Goal: Task Accomplishment & Management: Use online tool/utility

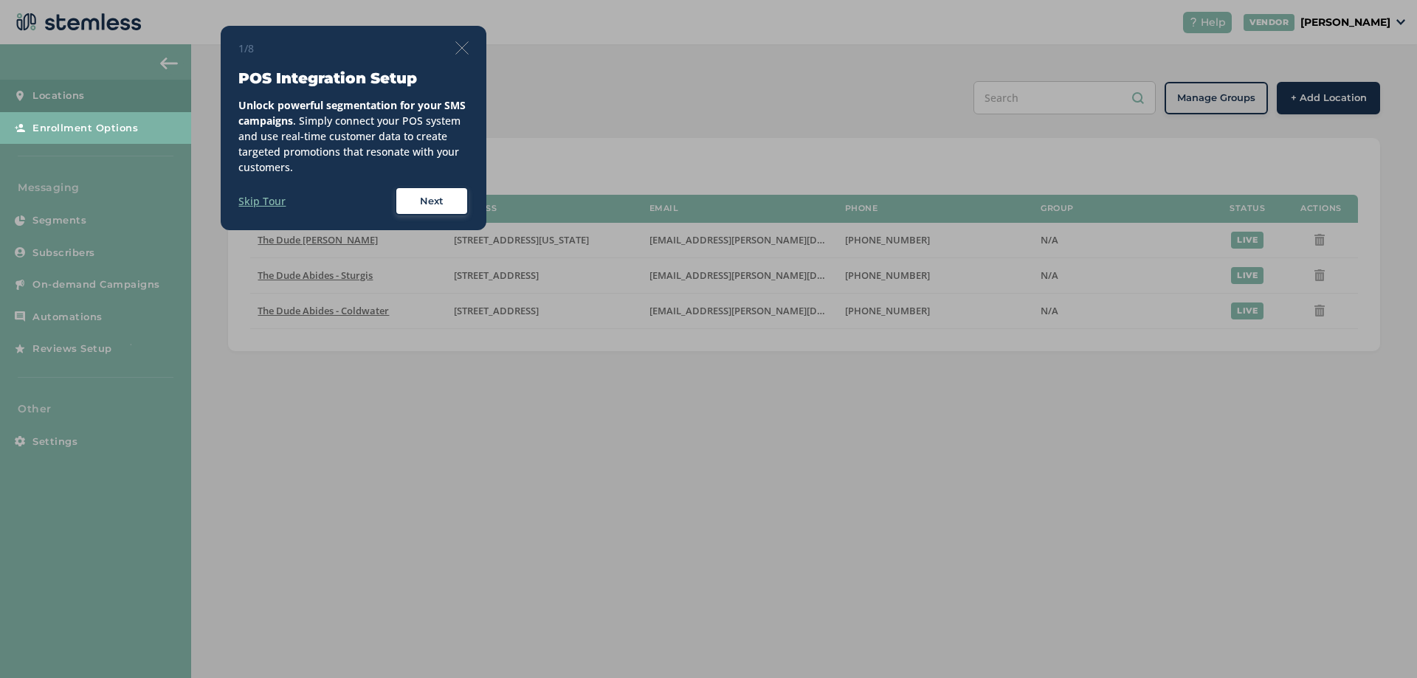
click at [460, 55] on div "1/8" at bounding box center [353, 48] width 230 height 15
click at [463, 44] on img at bounding box center [461, 47] width 13 height 13
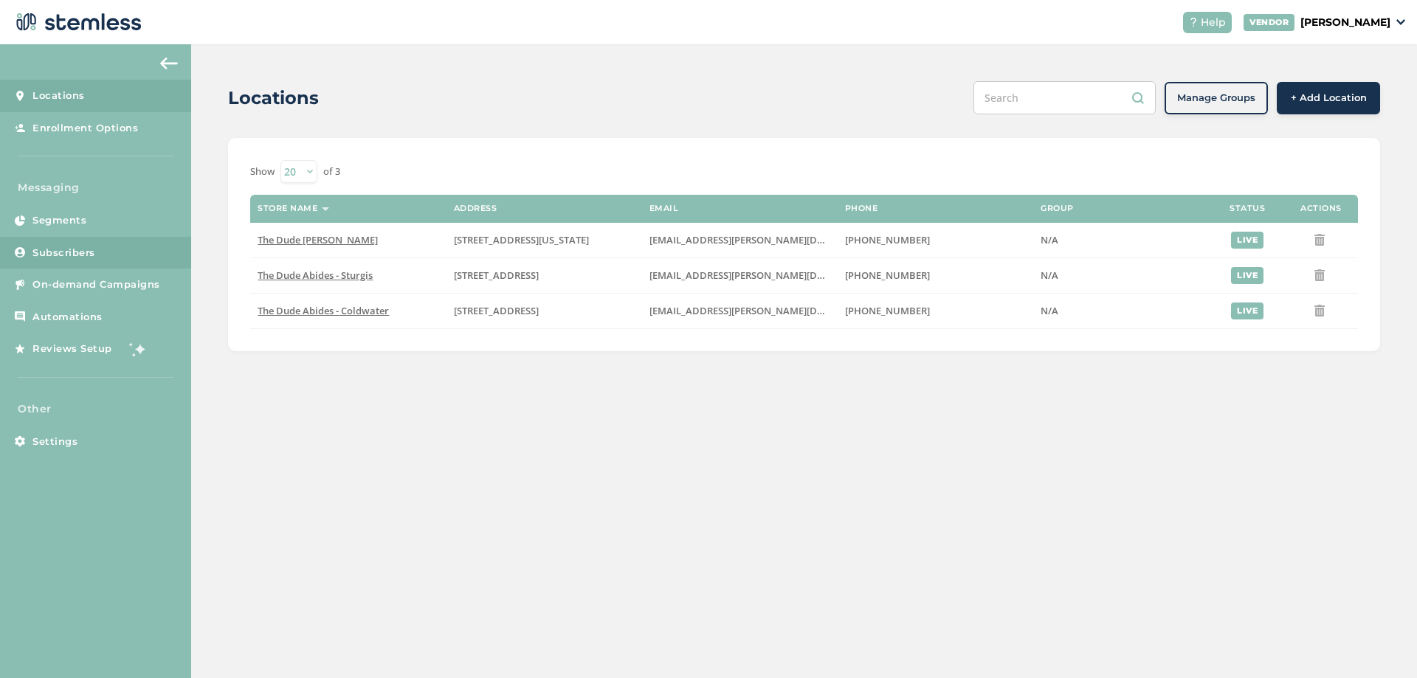
click at [88, 255] on span "Subscribers" at bounding box center [63, 253] width 63 height 15
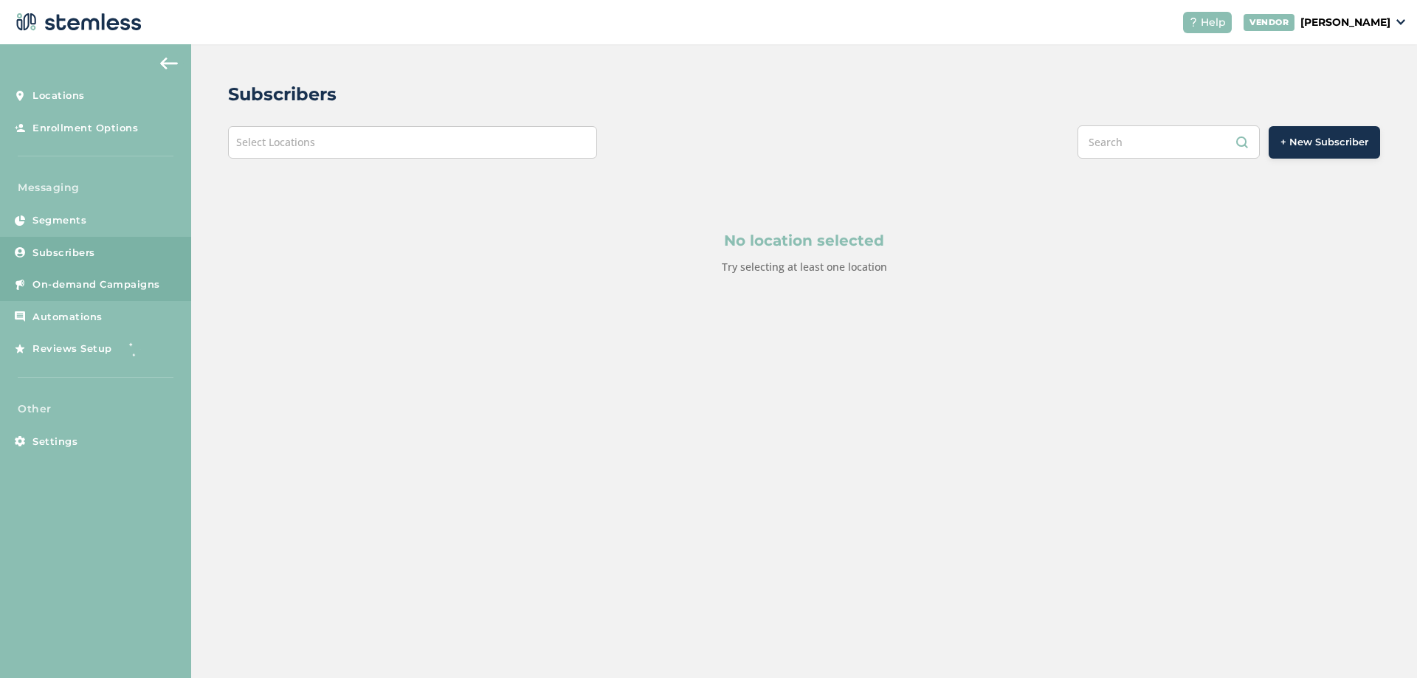
click at [94, 283] on span "On-demand Campaigns" at bounding box center [96, 284] width 128 height 15
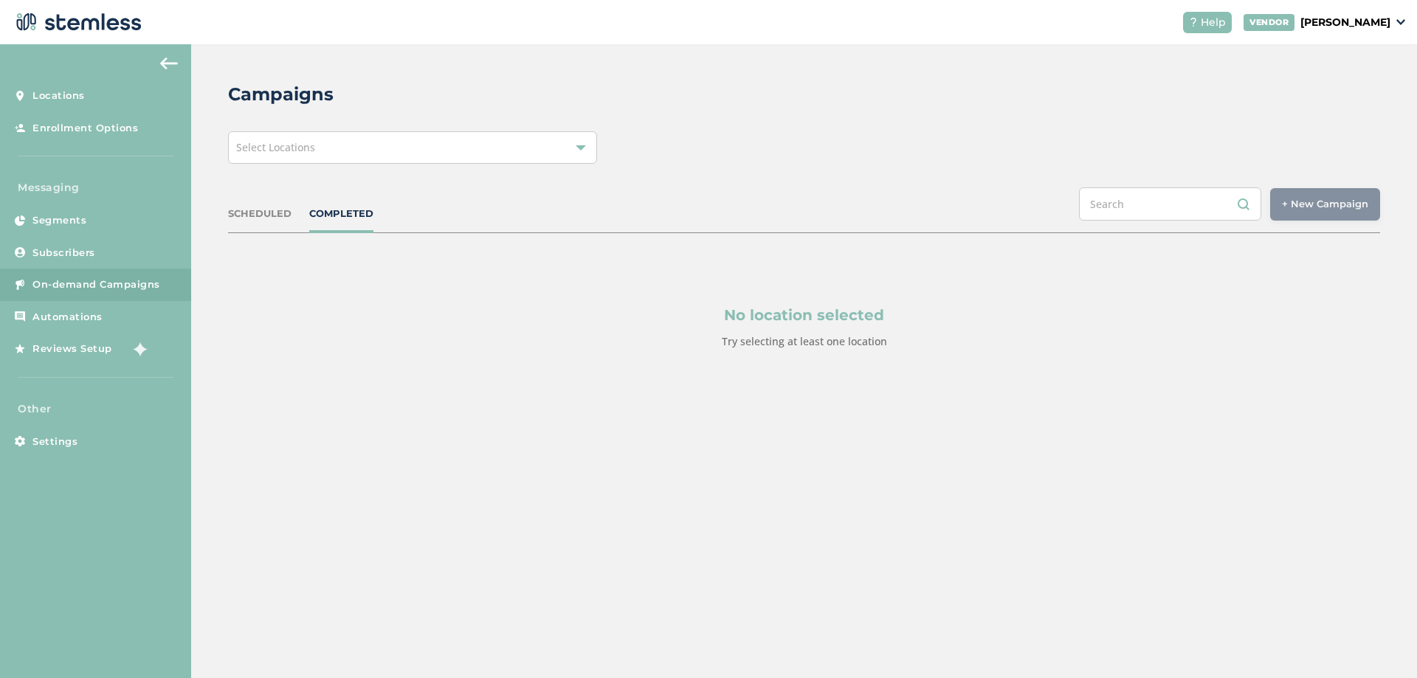
click at [232, 203] on div "SCHEDULED COMPLETED + New Campaign Select location(s)" at bounding box center [804, 210] width 1152 height 46
click at [260, 212] on div "SCHEDULED" at bounding box center [259, 214] width 63 height 15
drag, startPoint x: 365, startPoint y: 213, endPoint x: 359, endPoint y: 151, distance: 62.2
click at [364, 213] on div "COMPLETED" at bounding box center [341, 214] width 64 height 15
click at [362, 142] on div "Select Locations" at bounding box center [412, 147] width 369 height 32
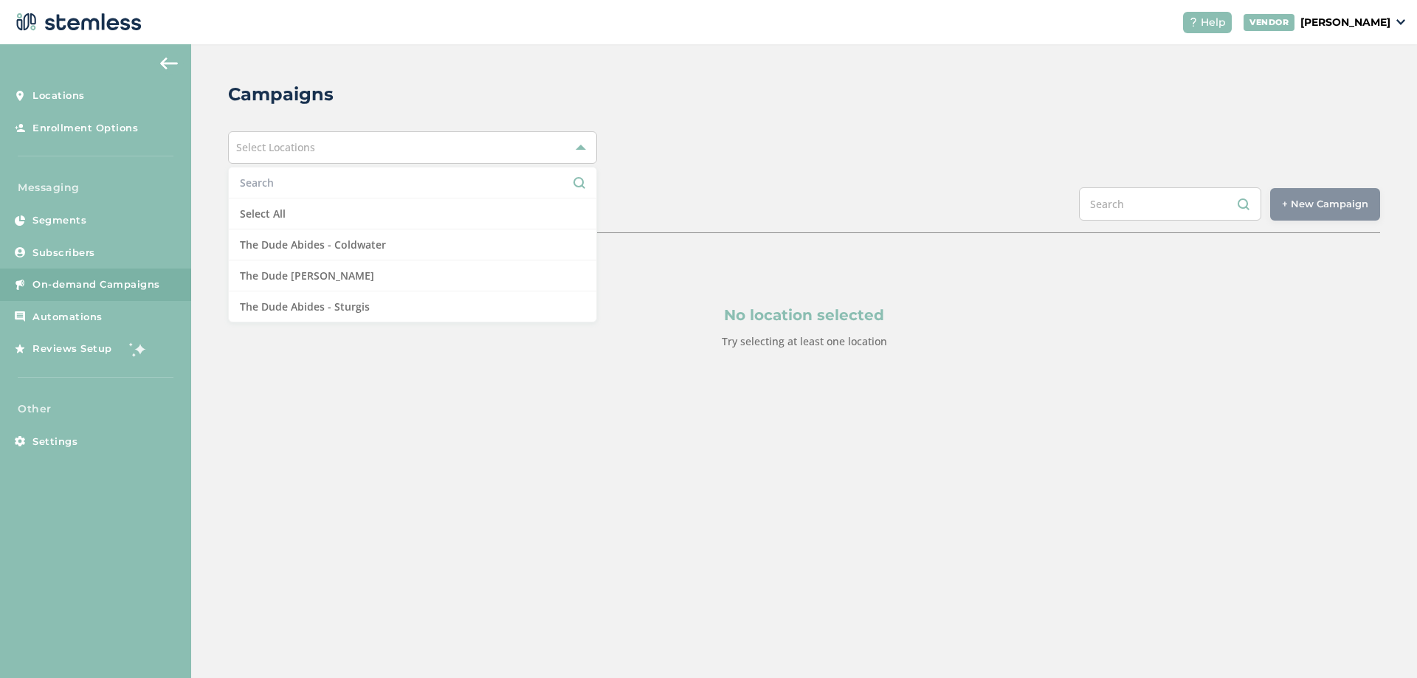
click at [320, 210] on li "Select All" at bounding box center [412, 213] width 367 height 31
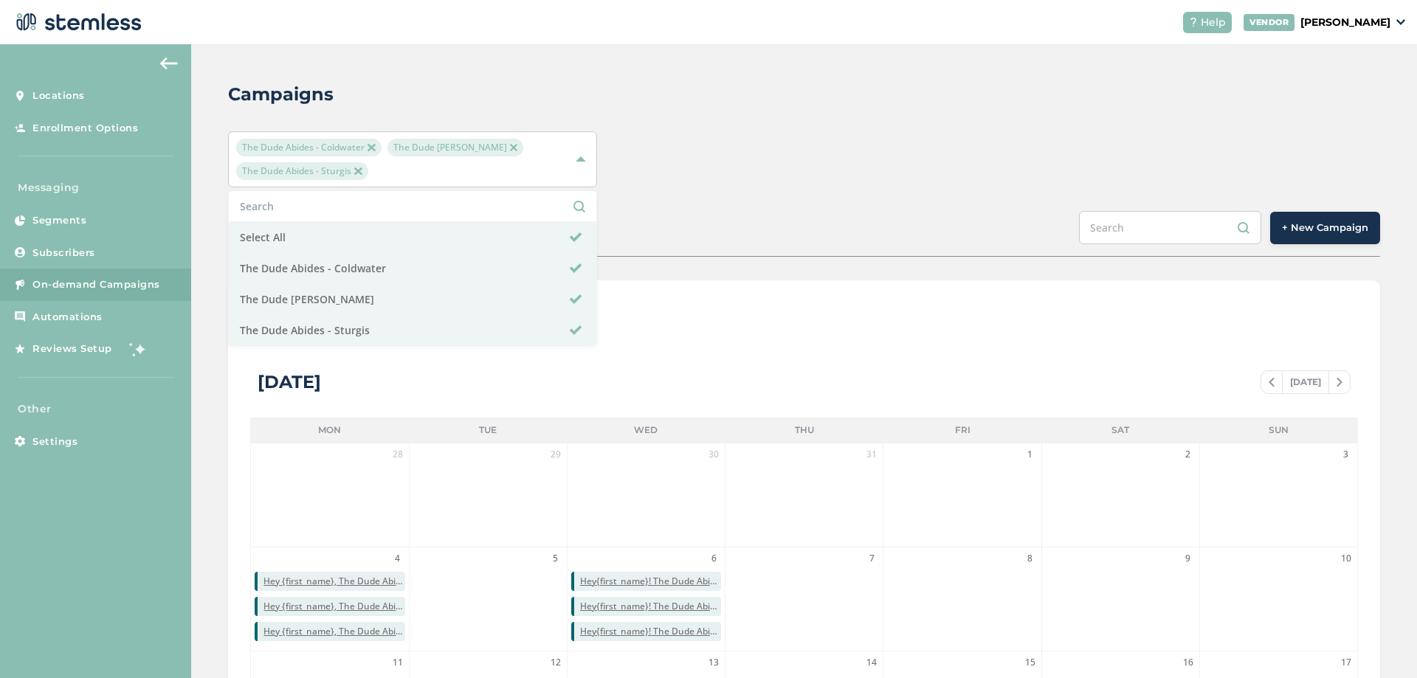
click at [801, 178] on div "The Dude Abides - Coldwater The Dude Abides - [PERSON_NAME] The Dude Abides - S…" at bounding box center [804, 159] width 1152 height 56
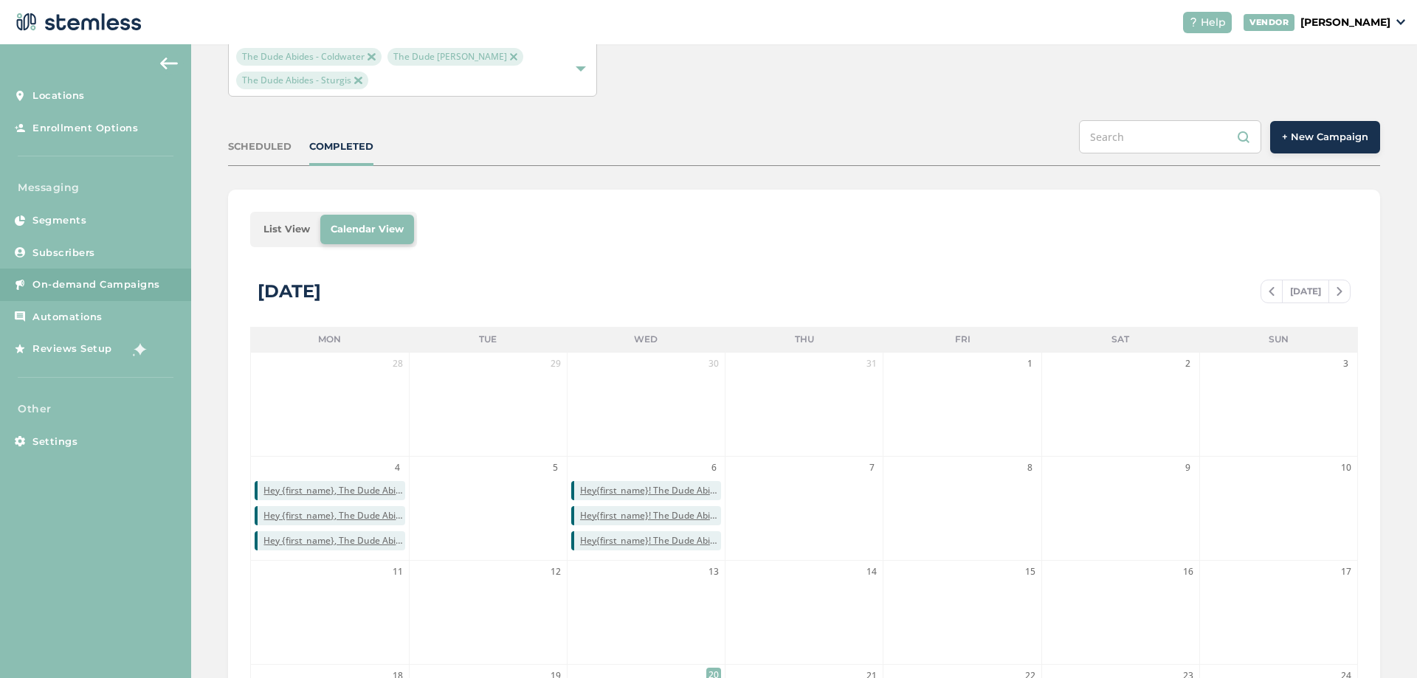
scroll to position [74, 0]
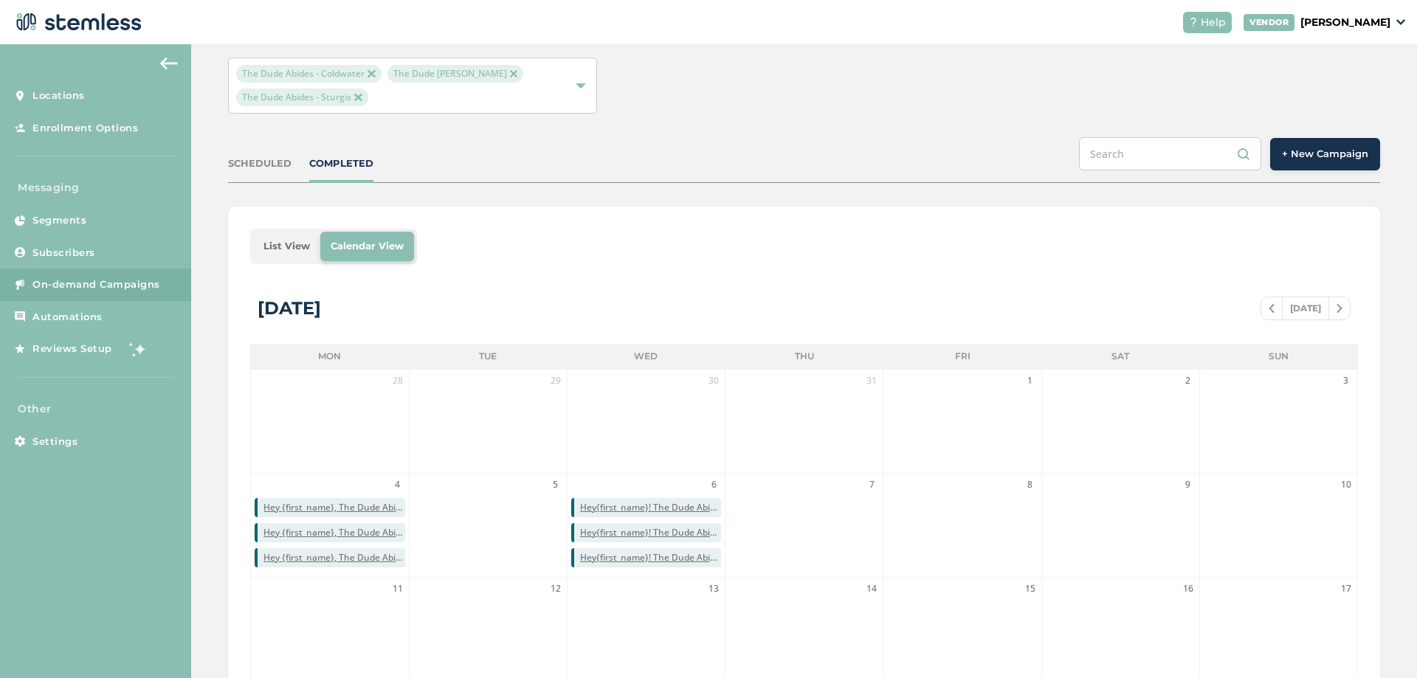
click at [1308, 166] on button "+ New Campaign" at bounding box center [1325, 154] width 110 height 32
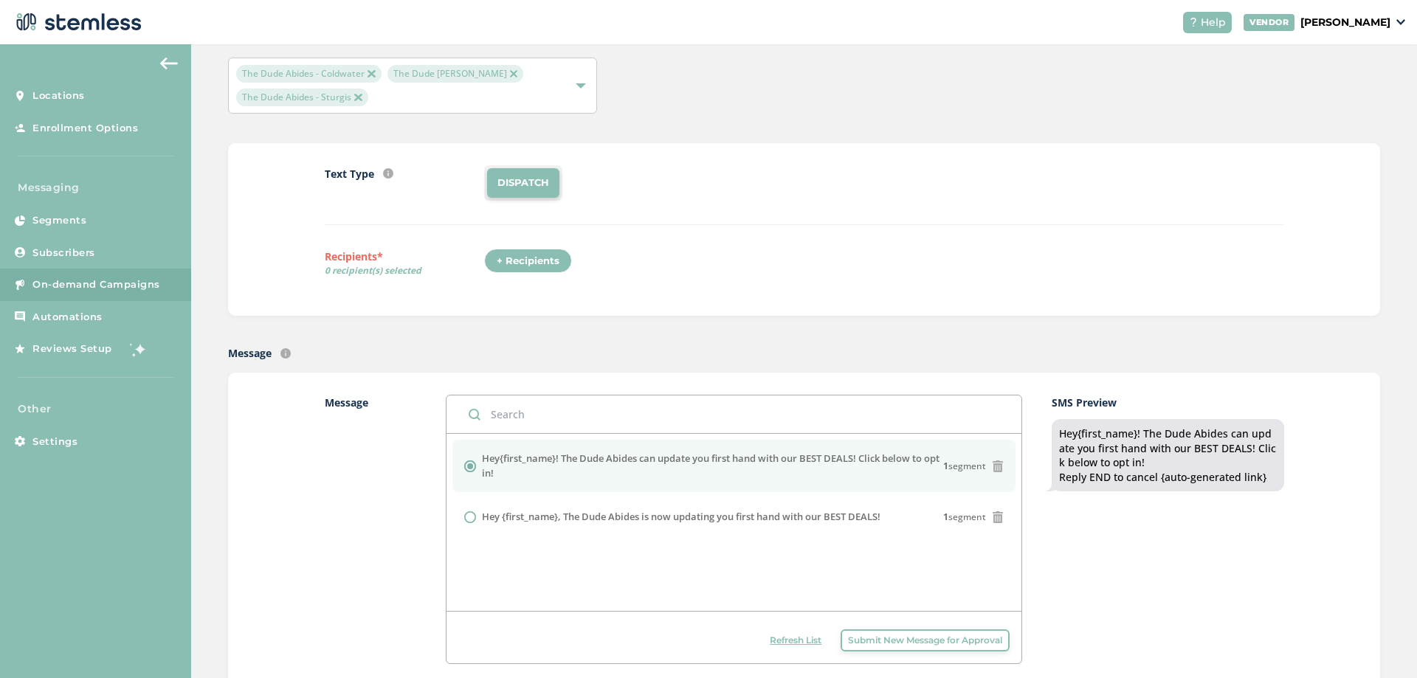
click at [505, 185] on li "DISPATCH" at bounding box center [523, 183] width 72 height 30
click at [541, 263] on div "+ Recipients" at bounding box center [528, 261] width 88 height 25
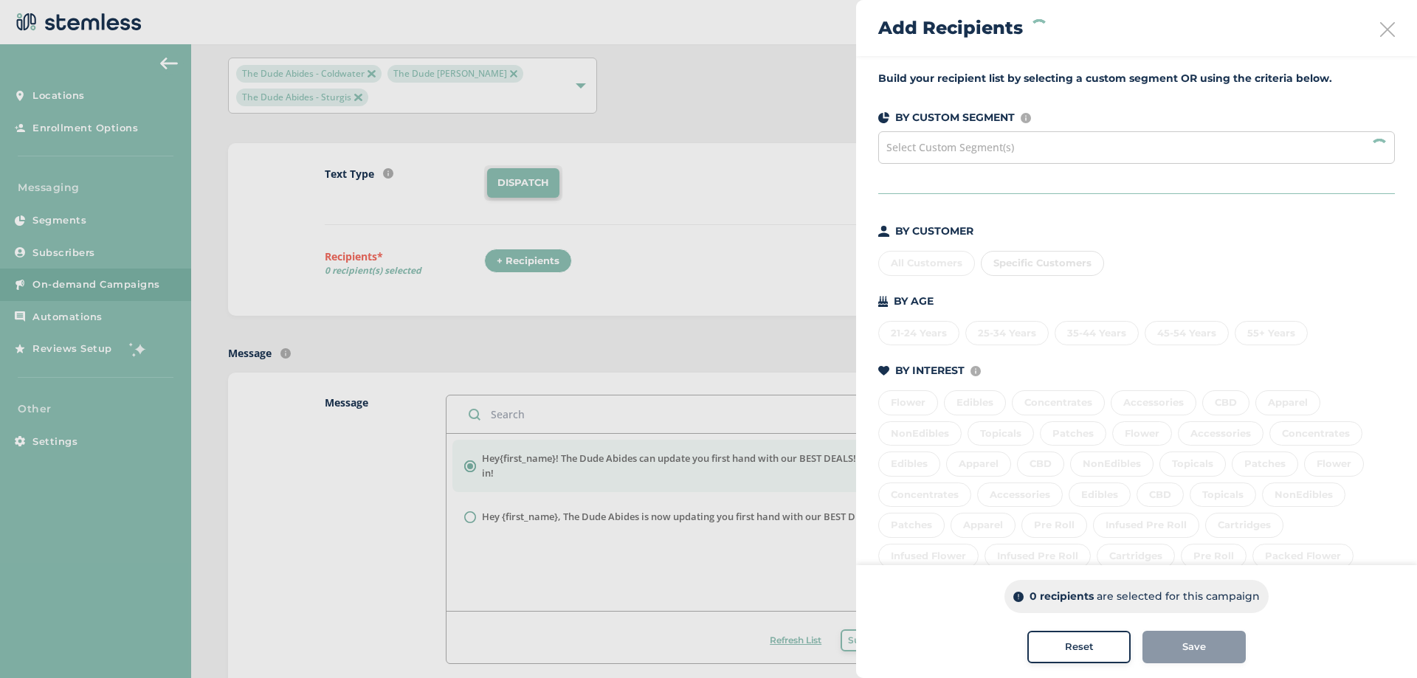
click at [910, 153] on span "Select Custom Segment(s)" at bounding box center [950, 147] width 128 height 14
click at [975, 147] on span "Select Custom Segment(s)" at bounding box center [950, 147] width 128 height 14
click at [975, 137] on div "Select Custom Segment(s)" at bounding box center [1136, 147] width 517 height 32
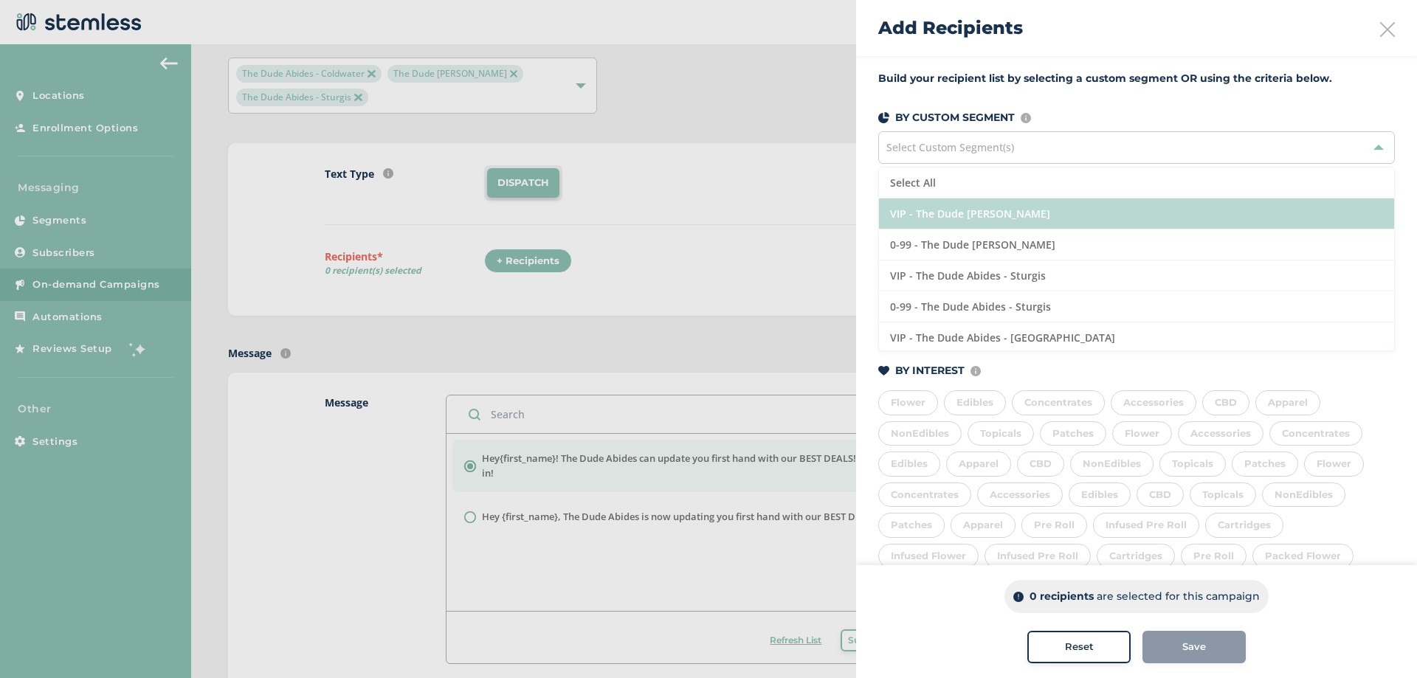
click at [1013, 215] on li "VIP - The Dude [PERSON_NAME]" at bounding box center [1136, 213] width 515 height 31
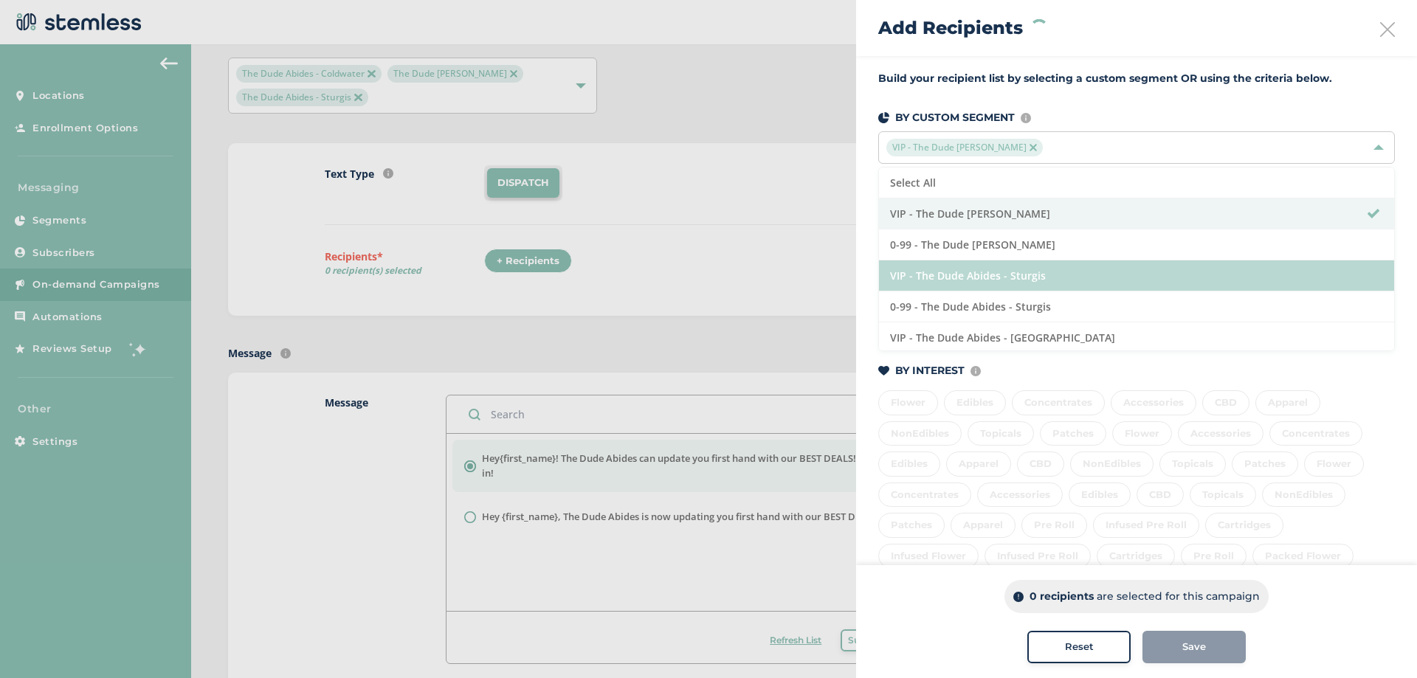
click at [994, 270] on li "VIP - The Dude Abides - Sturgis" at bounding box center [1136, 275] width 515 height 31
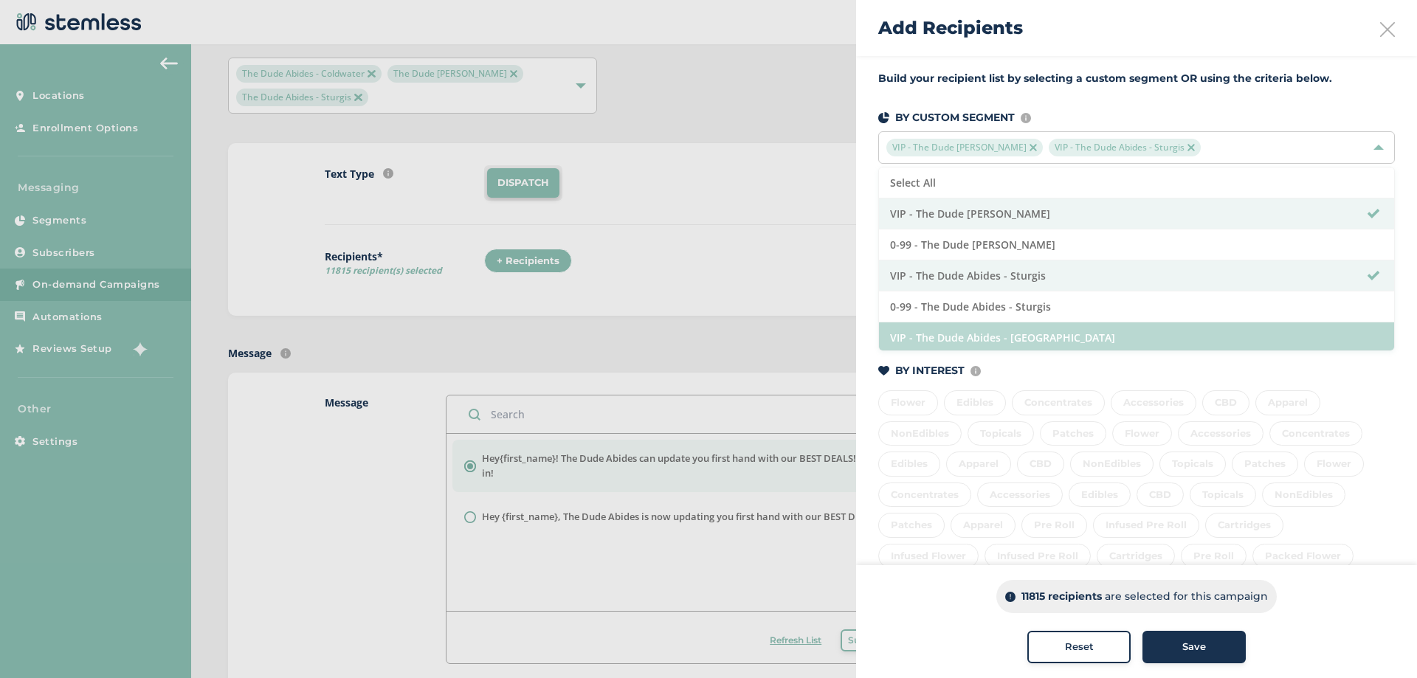
click at [987, 337] on li "VIP - The Dude Abides - [GEOGRAPHIC_DATA]" at bounding box center [1136, 337] width 515 height 31
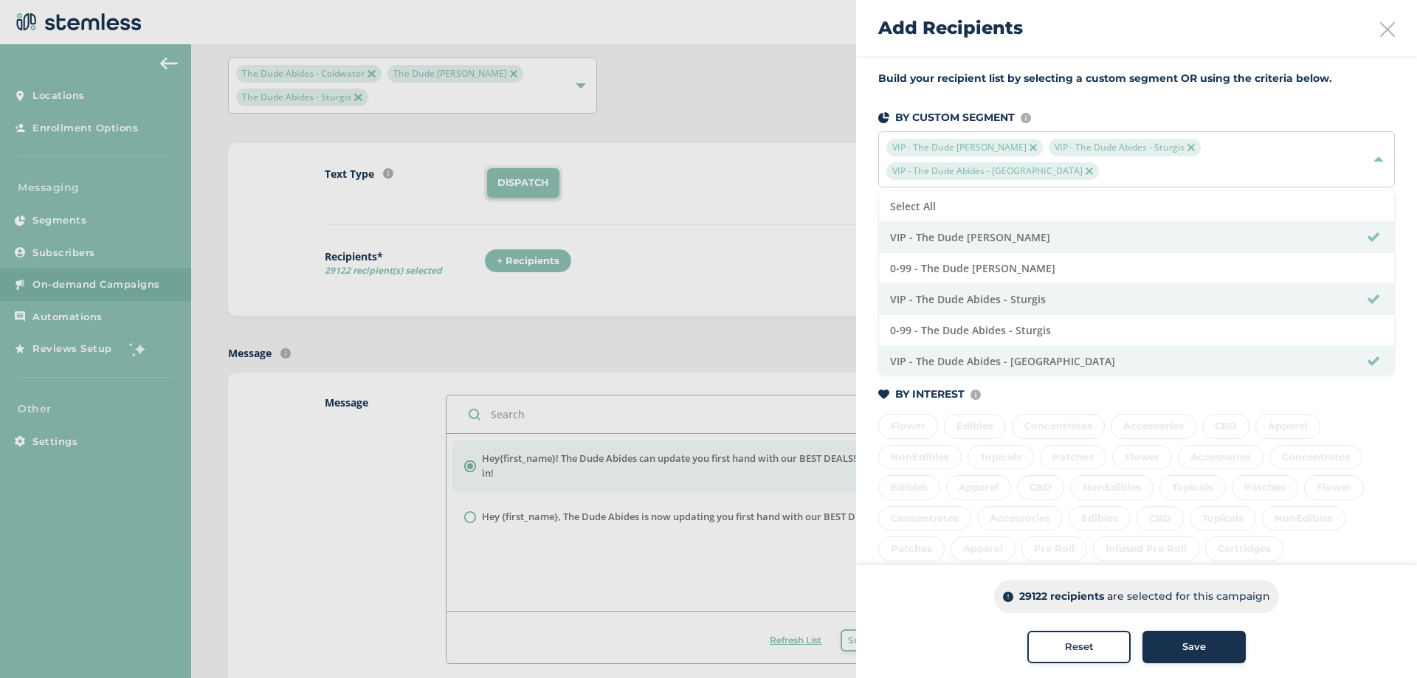
click at [1201, 647] on span "Save" at bounding box center [1194, 647] width 24 height 15
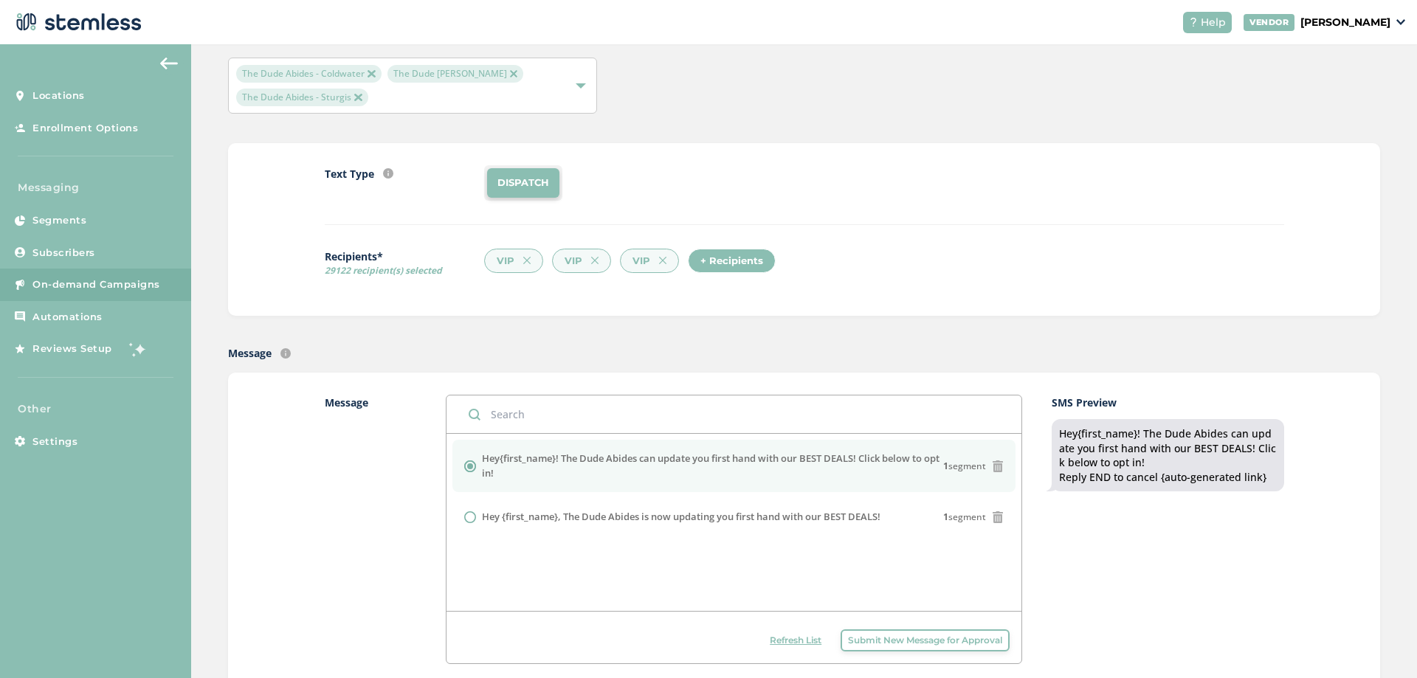
scroll to position [148, 0]
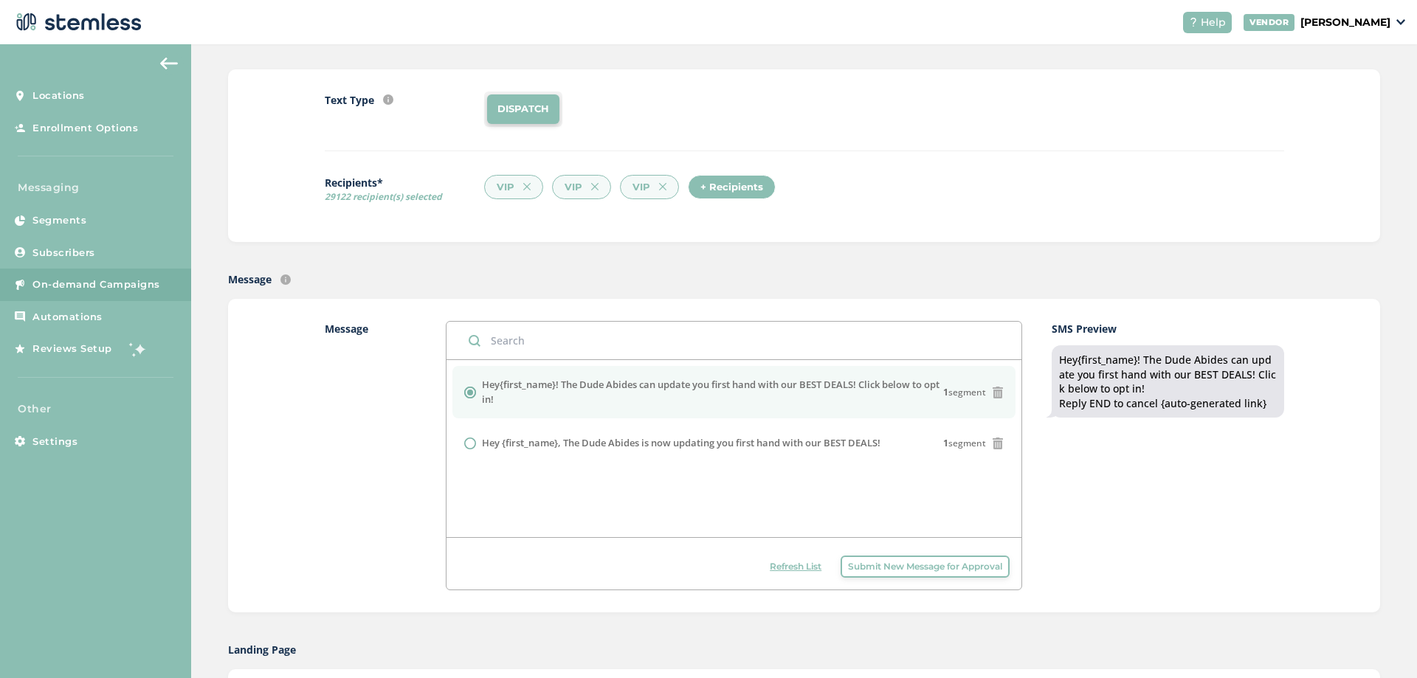
click at [916, 559] on button "Submit New Message for Approval" at bounding box center [924, 567] width 169 height 22
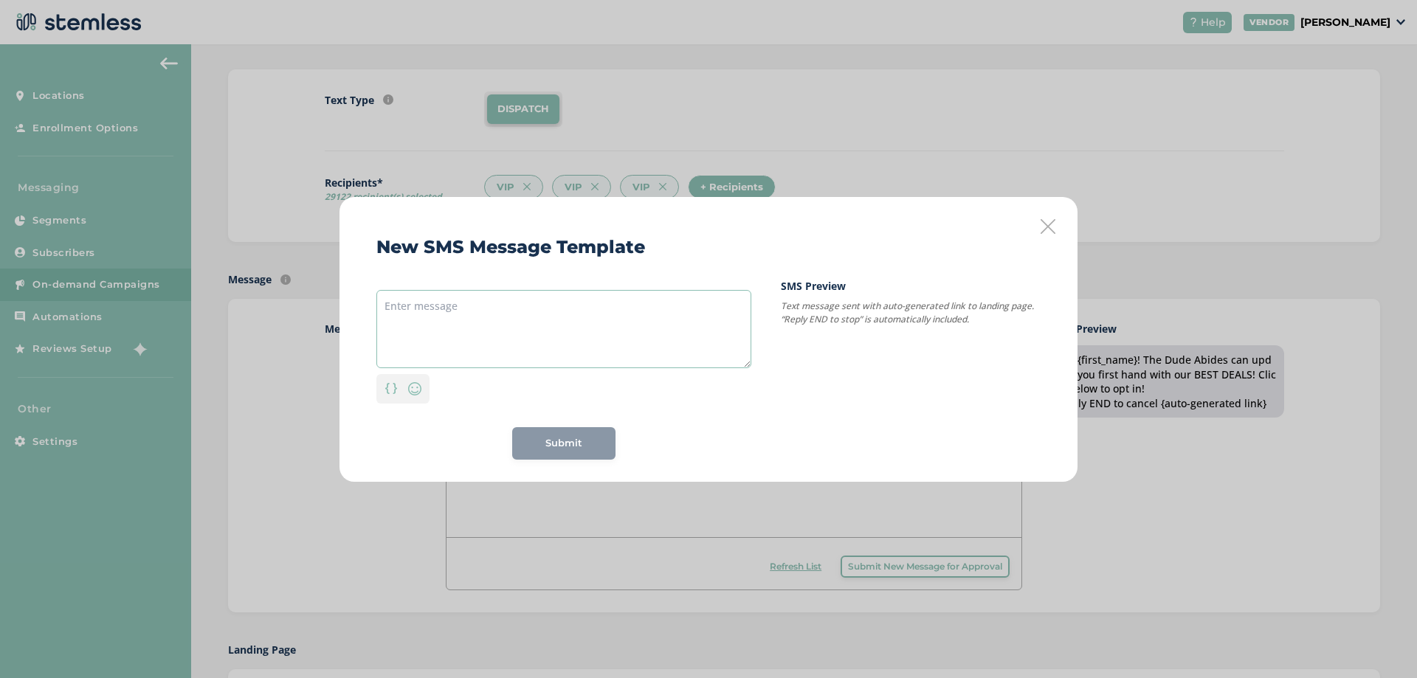
click at [623, 334] on textarea at bounding box center [563, 329] width 375 height 78
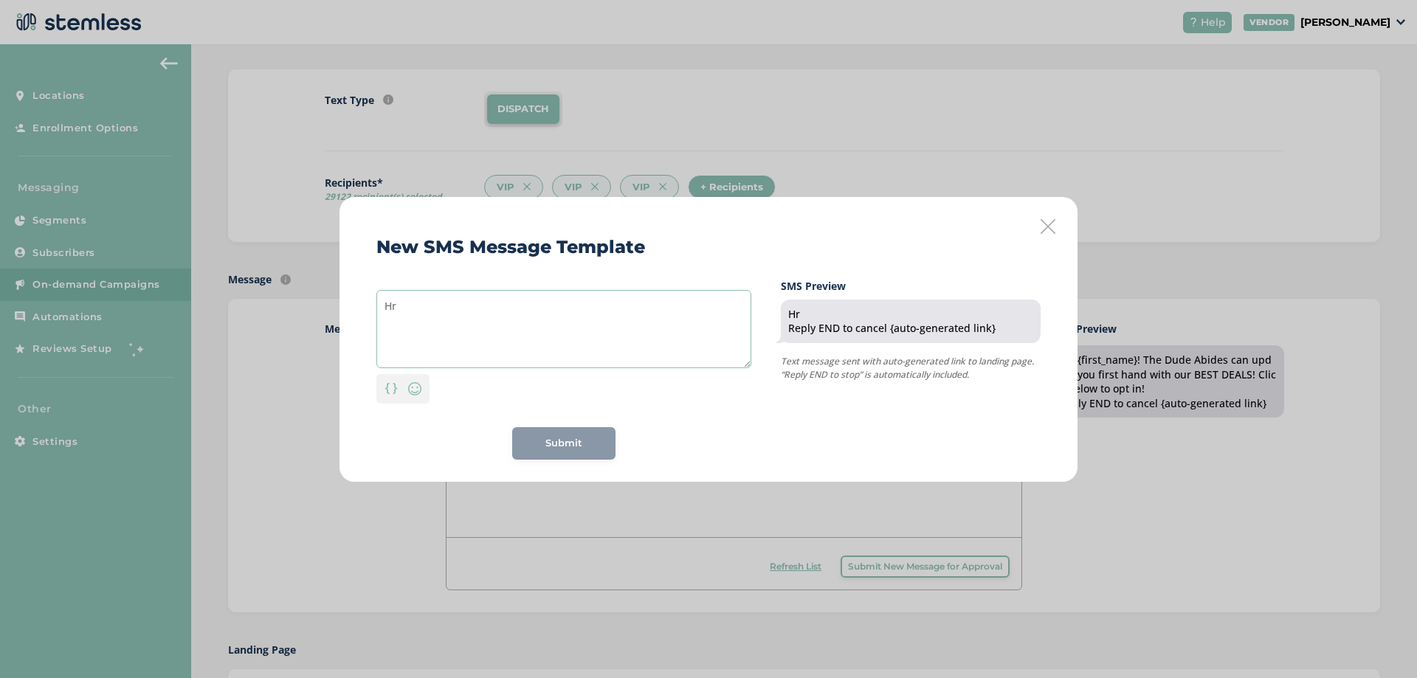
type textarea "H"
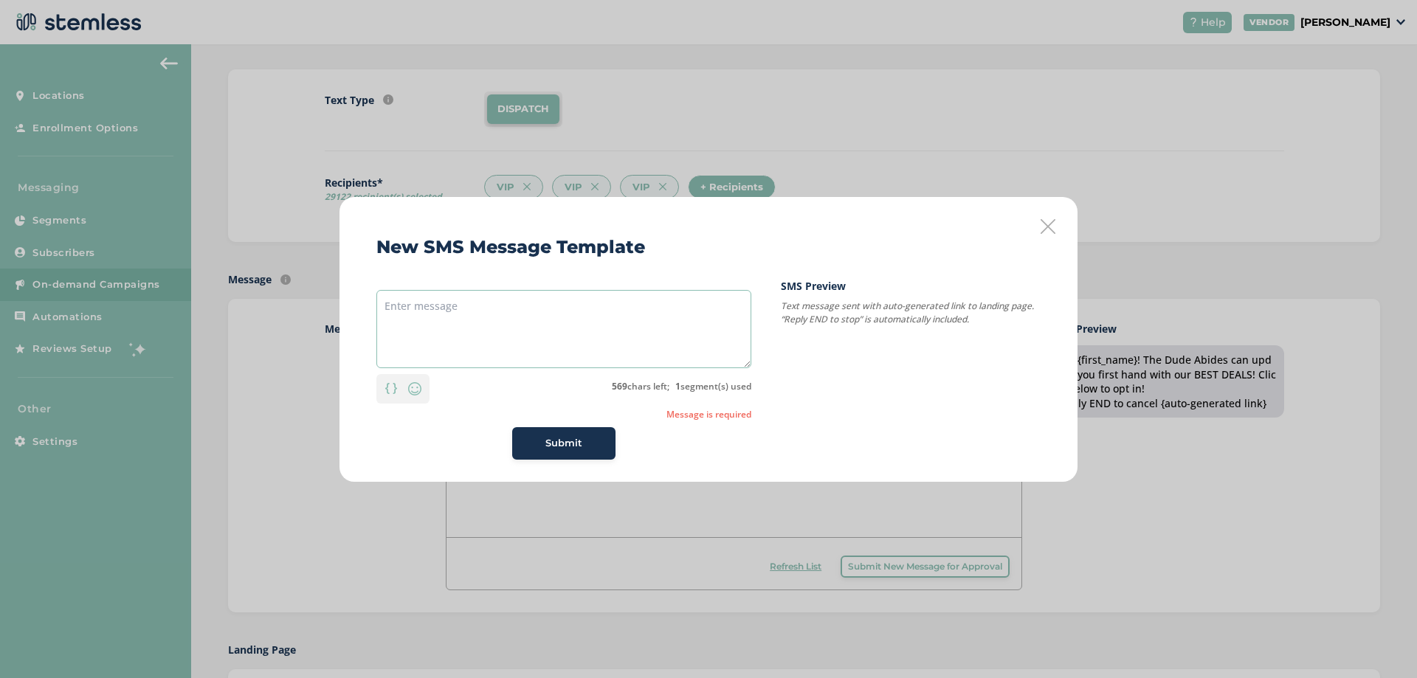
type textarea "e"
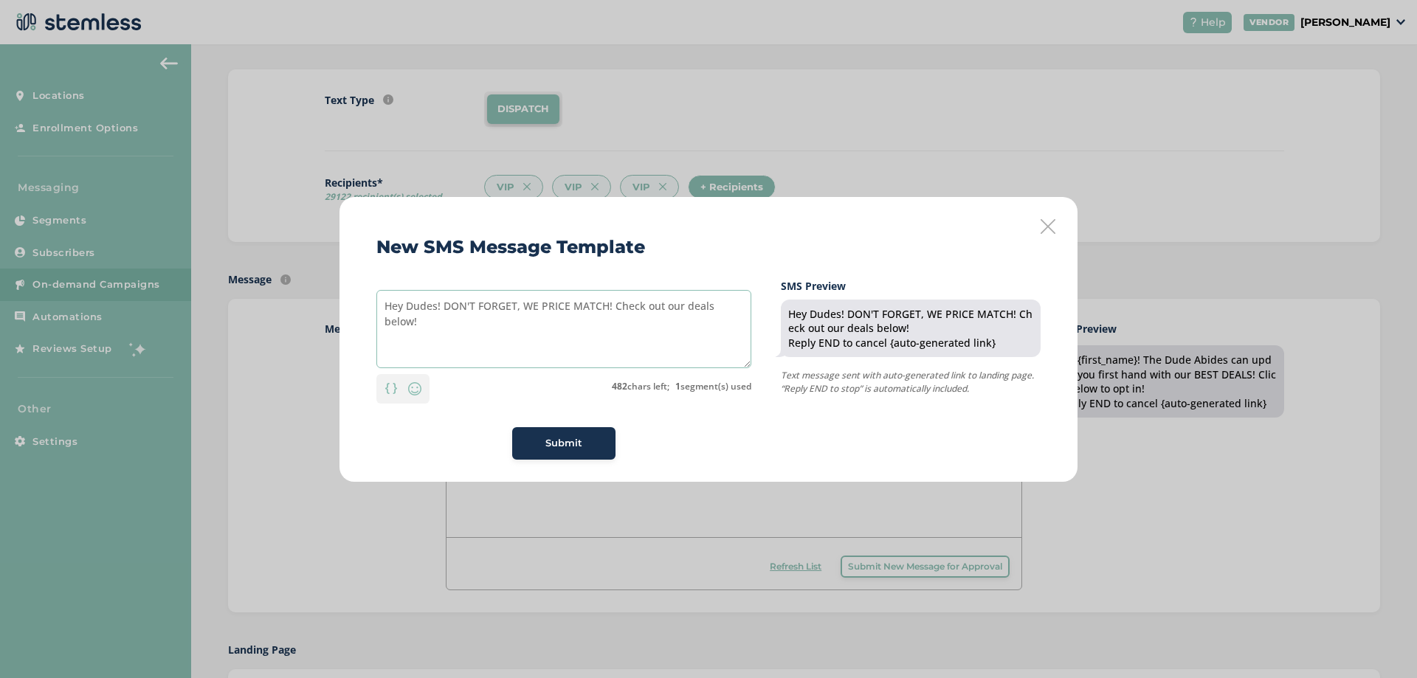
drag, startPoint x: 523, startPoint y: 309, endPoint x: 445, endPoint y: 305, distance: 78.3
click at [445, 305] on textarea "Hey Dudes! DON'T FORGET, WE PRICE MATCH! Check out our deals below!" at bounding box center [563, 329] width 375 height 78
click at [615, 297] on textarea "Hey Dudes! DON'T FORGET, WE PRICE MATCH! Check out our deals below!" at bounding box center [563, 329] width 375 height 78
click at [615, 307] on textarea "Hey Dudes! DON'T FORGET, WE PRICE MATCH! Check out our deals below!" at bounding box center [563, 329] width 375 height 78
click at [602, 307] on textarea "Hey Dudes! DON'T FORGET, WE PRICE MATCH! Check out our deals below!" at bounding box center [563, 329] width 375 height 78
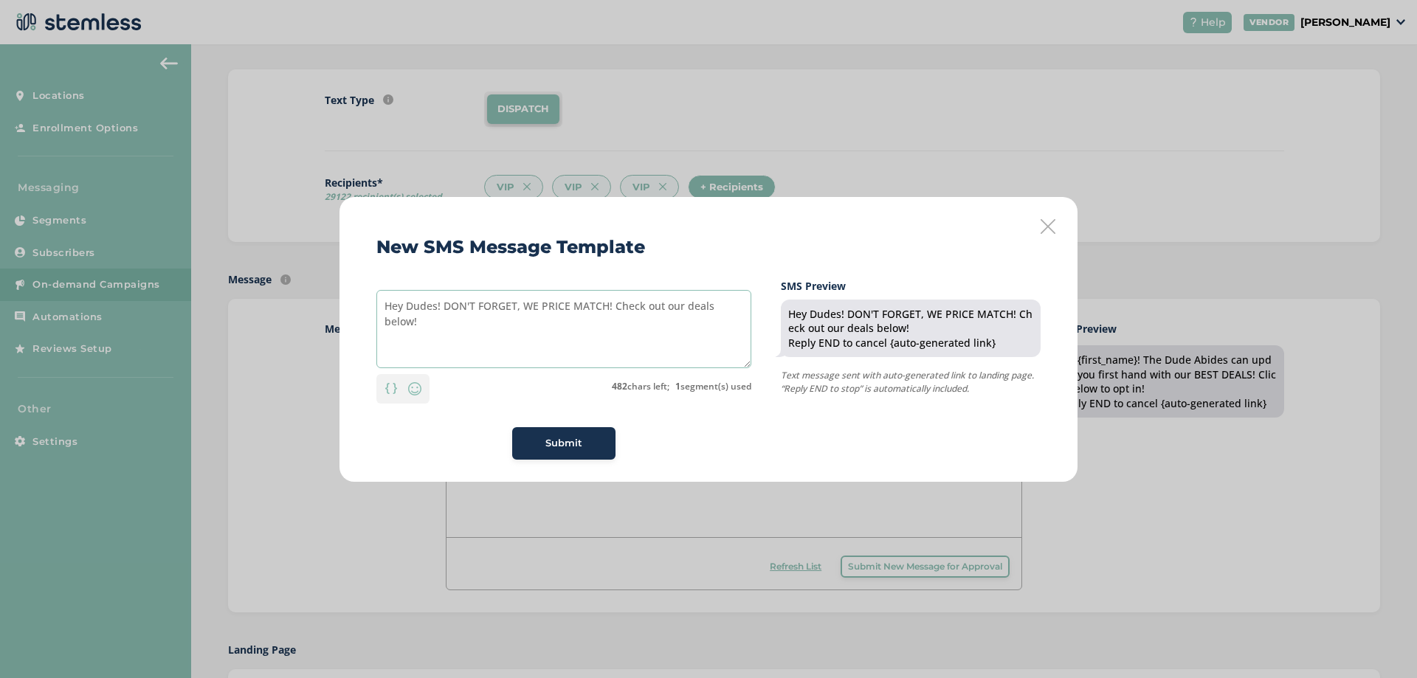
click at [629, 312] on textarea "Hey Dudes! DON'T FORGET, WE PRICE MATCH! Check out our deals below!" at bounding box center [563, 329] width 375 height 78
click at [614, 309] on textarea "Hey Dudes! DON'T FORGET, WE PRICE MATCH! Check out our deals below!" at bounding box center [563, 329] width 375 height 78
drag, startPoint x: 614, startPoint y: 303, endPoint x: 571, endPoint y: 346, distance: 60.5
click at [571, 346] on textarea "Hey Dudes! DON'T FORGET, WE PRICE MATCH! Check out our deals below!" at bounding box center [563, 329] width 375 height 78
drag, startPoint x: 614, startPoint y: 308, endPoint x: 443, endPoint y: 306, distance: 170.5
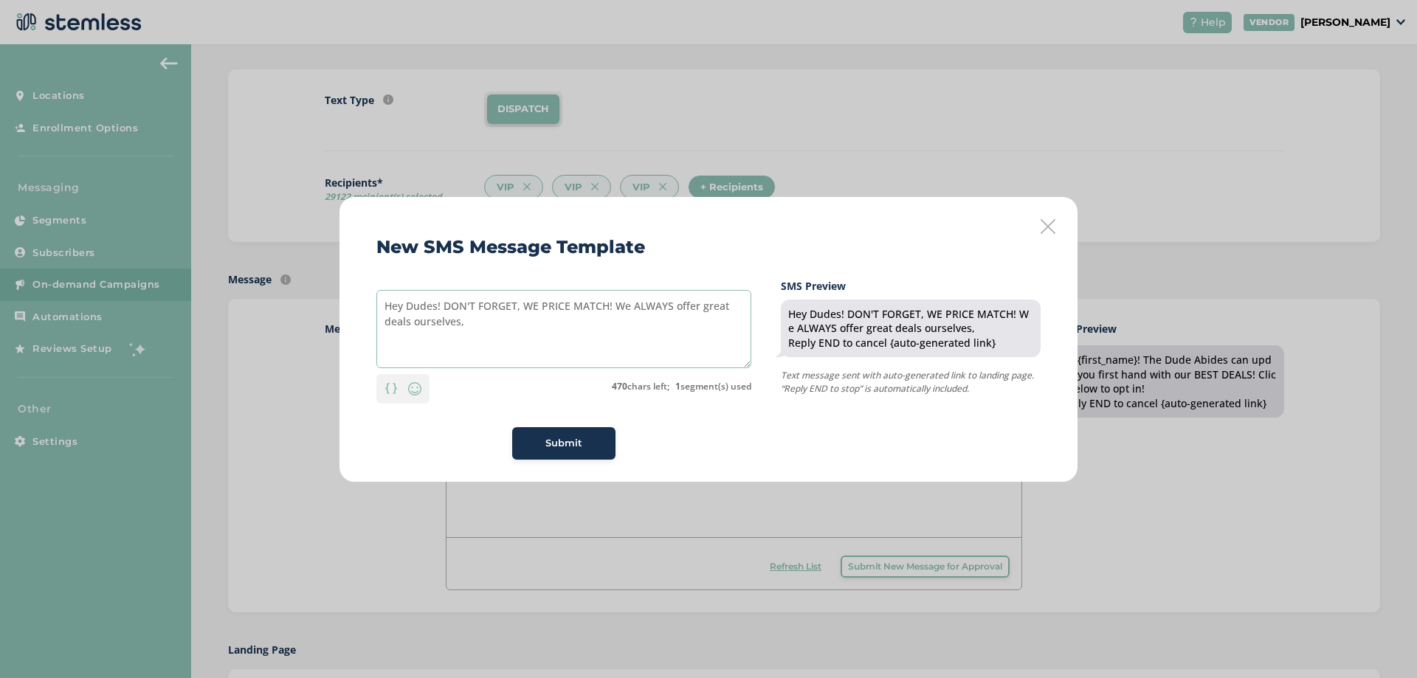
click at [443, 306] on textarea "Hey Dudes! DON'T FORGET, WE PRICE MATCH! We ALWAYS offer great deals ourselves," at bounding box center [563, 329] width 375 height 78
click at [507, 321] on textarea "Hey Dudes! DON'T FORGET, WE PRICE MATCH! We ALWAYS offer great deals ourselves," at bounding box center [563, 329] width 375 height 78
click at [616, 305] on textarea "Hey Dudes! DON'T FORGET, WE PRICE MATCH! We ALWAYS offer great deals ourselves," at bounding box center [563, 329] width 375 height 78
drag, startPoint x: 616, startPoint y: 305, endPoint x: 442, endPoint y: 304, distance: 174.2
click at [442, 304] on textarea "Hey Dudes! DON'T FORGET, WE PRICE MATCH! We ALWAYS offer great deals ourselves," at bounding box center [563, 329] width 375 height 78
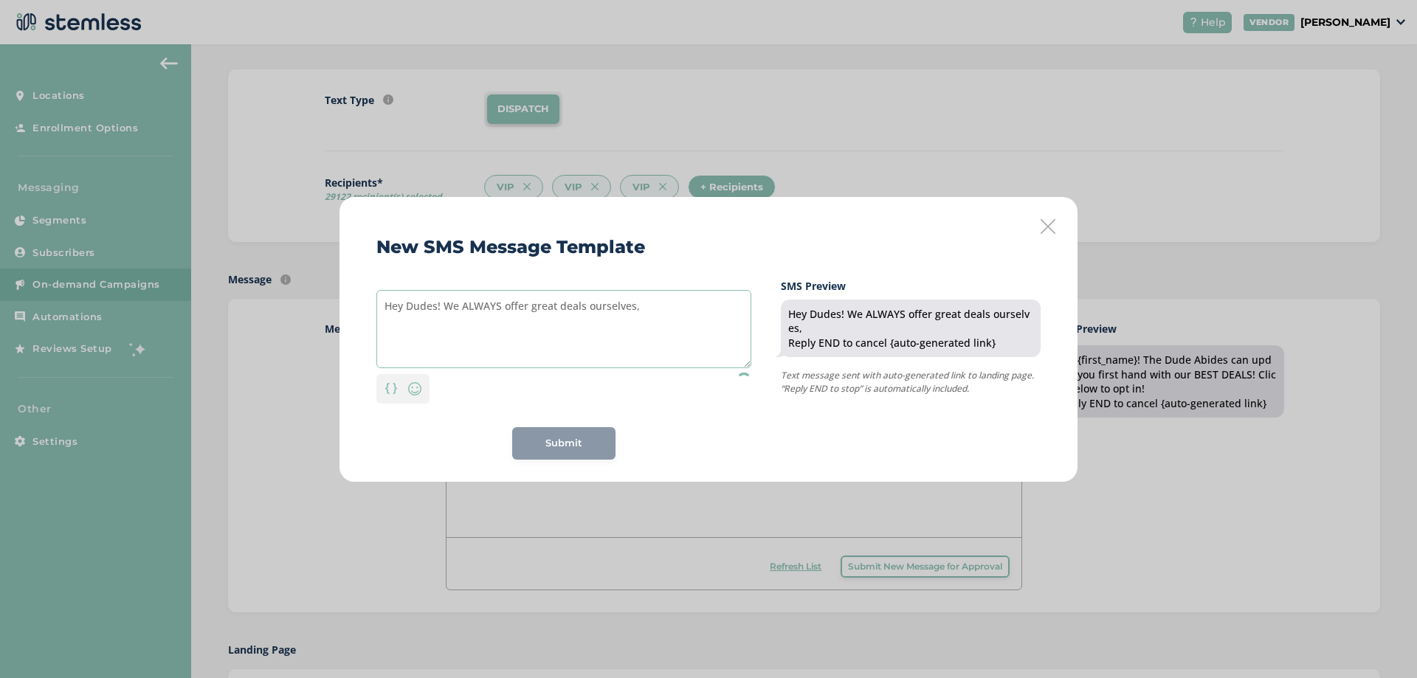
click at [669, 306] on textarea "Hey Dudes! We ALWAYS offer great deals ourselves," at bounding box center [563, 329] width 375 height 78
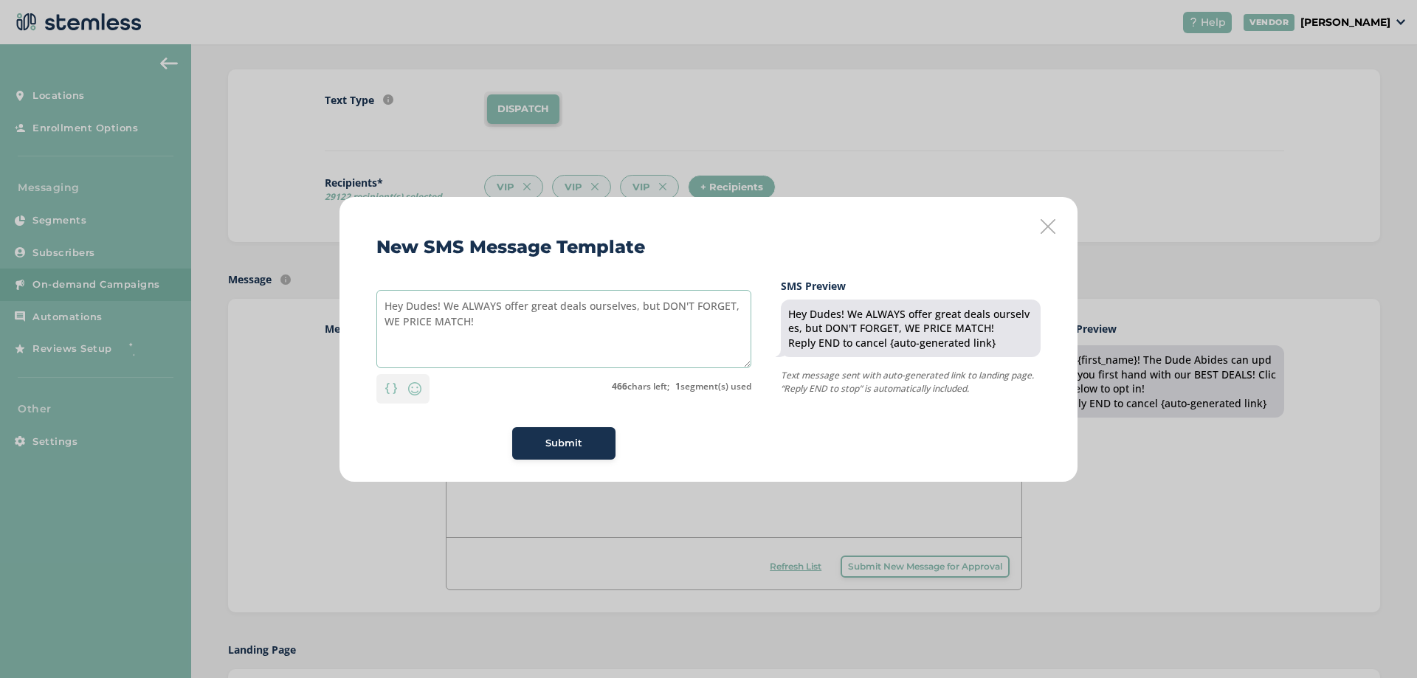
click at [445, 305] on textarea "Hey Dudes! We ALWAYS offer great deals ourselves, but DON'T FORGET, WE PRICE MA…" at bounding box center [563, 329] width 375 height 78
click at [750, 401] on div "Personalization Emoji 465 chars left; 1 segment(s) used" at bounding box center [563, 385] width 375 height 35
click at [474, 305] on textarea "Hey Dudes! We ALWAYS offer great deals ourselves, but DON'T FORGET, WE PRICE MA…" at bounding box center [563, 329] width 375 height 78
click at [638, 304] on textarea "Hey Dudes! We ALWAYS offer great deals ourselves, but DON'T FORGET, WE PRICE MA…" at bounding box center [563, 329] width 375 height 78
click at [508, 309] on textarea "Hey Dudes! We ALWAYS offer great deals ourselves, but DON'T FORGET, WE PRICE MA…" at bounding box center [563, 329] width 375 height 78
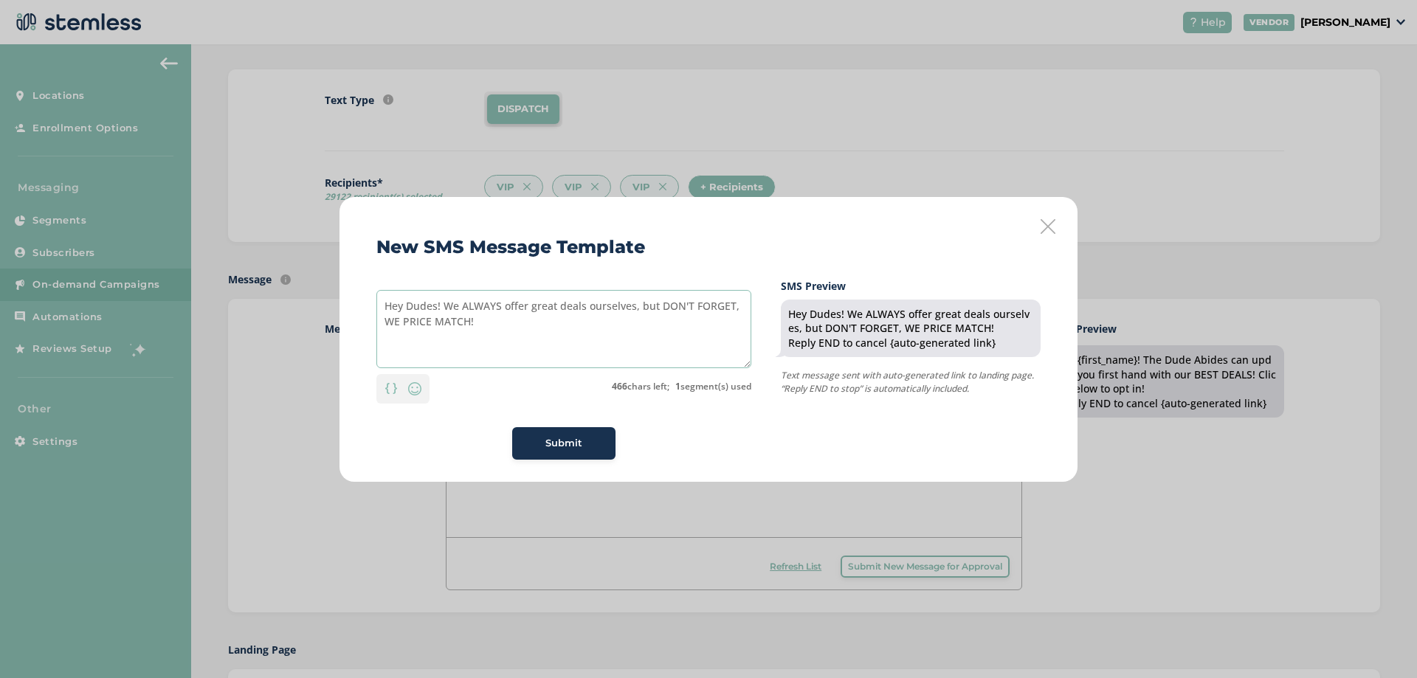
drag, startPoint x: 505, startPoint y: 305, endPoint x: 539, endPoint y: 293, distance: 36.6
click at [505, 304] on textarea "Hey Dudes! We ALWAYS offer great deals ourselves, but DON'T FORGET, WE PRICE MA…" at bounding box center [563, 329] width 375 height 78
click at [522, 327] on textarea "Hey Dudes! We ALWAYS try to offer great deals ourselves, but DON'T FORGET, WE P…" at bounding box center [563, 329] width 375 height 78
click at [531, 321] on textarea "Hey Dudes! We ALWAYS try to offer great deals ourselves, but DON'T FORGET, WE P…" at bounding box center [563, 329] width 375 height 78
drag, startPoint x: 517, startPoint y: 305, endPoint x: 503, endPoint y: 307, distance: 14.1
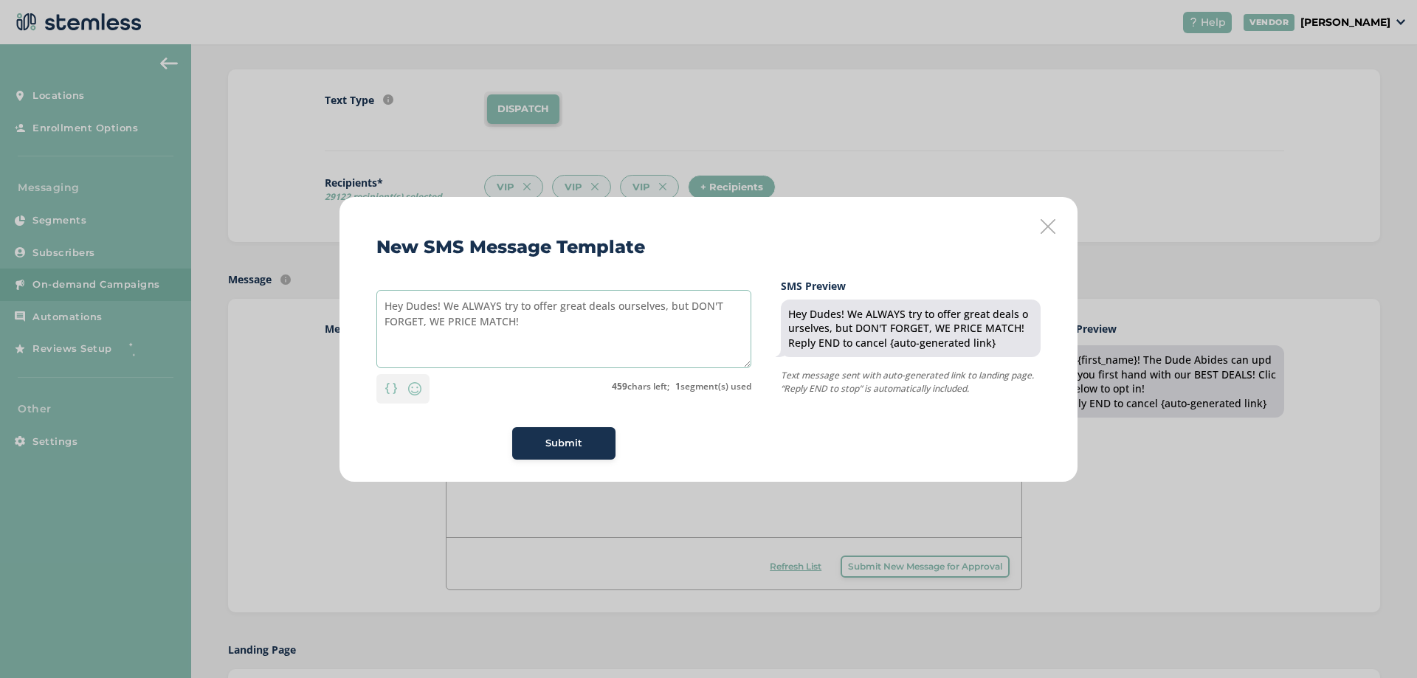
click at [503, 307] on textarea "Hey Dudes! We ALWAYS try to offer great deals ourselves, but DON'T FORGET, WE P…" at bounding box center [563, 329] width 375 height 78
click at [563, 305] on textarea "Hey Dudes! We ALWAYS aim to offer great deals ourselves, but DON'T FORGET, WE P…" at bounding box center [563, 329] width 375 height 78
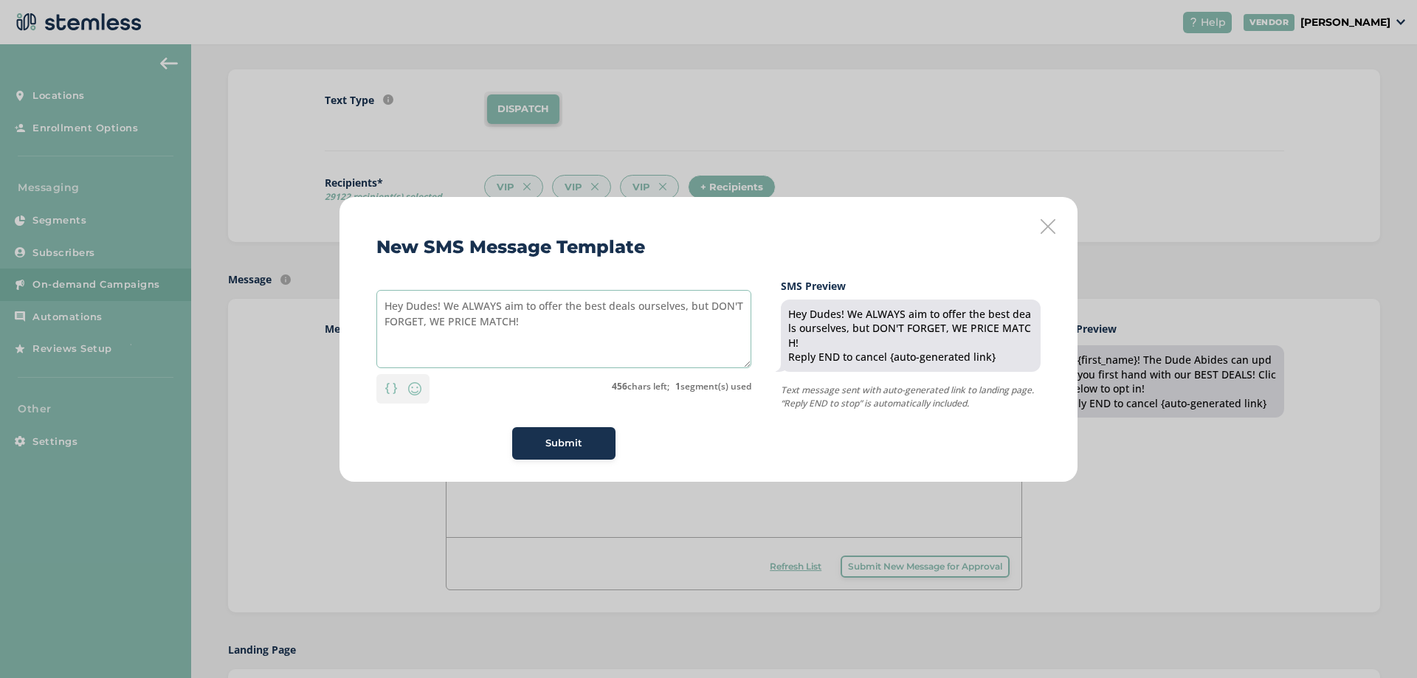
click at [702, 319] on textarea "Hey Dudes! We ALWAYS aim to offer the best deals ourselves, but DON'T FORGET, W…" at bounding box center [563, 329] width 375 height 78
drag, startPoint x: 426, startPoint y: 320, endPoint x: 604, endPoint y: 320, distance: 178.6
click at [427, 320] on textarea "Hey Dudes! We ALWAYS aim to offer the best deals ourselves, but DON'T FORGET, W…" at bounding box center [563, 329] width 375 height 78
click at [449, 320] on textarea "Hey Dudes! We ALWAYS aim to offer the best deals ourselves, but DON'T FORGET, W…" at bounding box center [563, 329] width 375 height 78
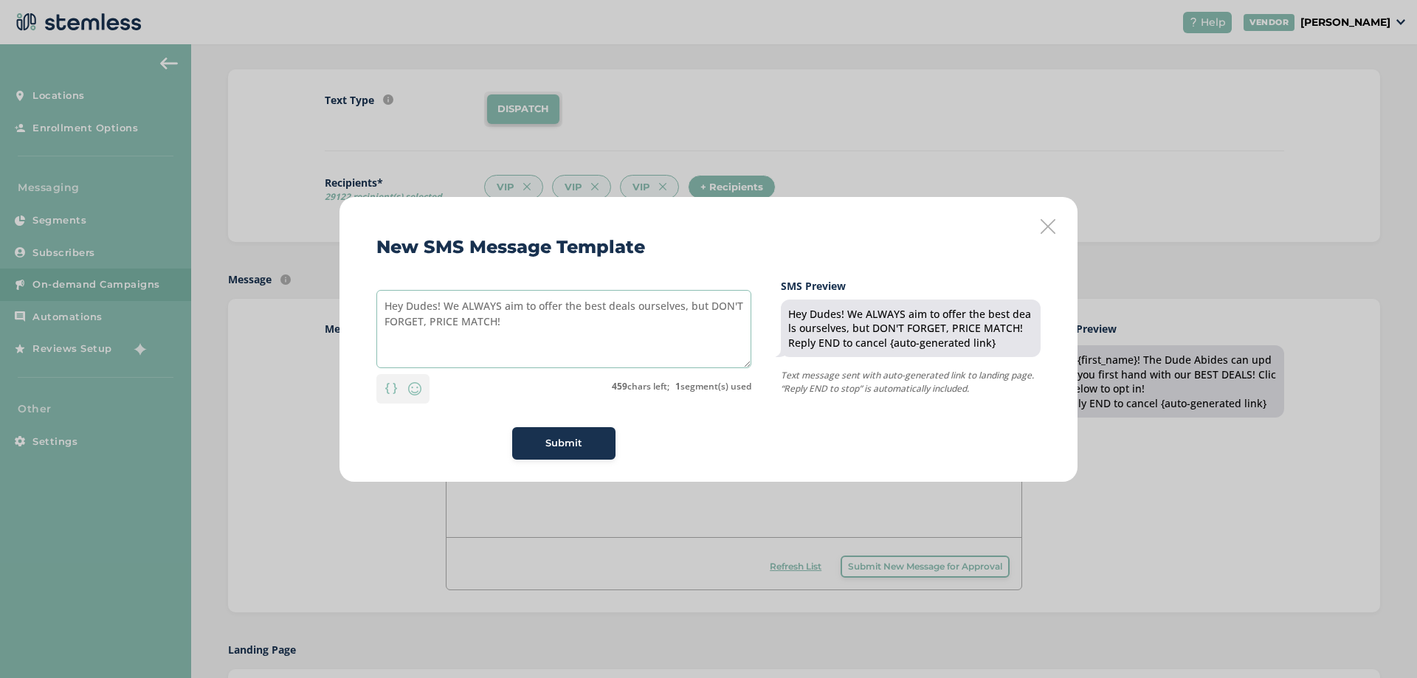
drag, startPoint x: 705, startPoint y: 308, endPoint x: 686, endPoint y: 307, distance: 18.5
click at [686, 307] on textarea "Hey Dudes! We ALWAYS aim to offer the best deals ourselves, but DON'T FORGET, P…" at bounding box center [563, 329] width 375 height 78
click at [429, 317] on textarea "Hey Dudes! We ALWAYS aim to offer the best deals ourselves, DON'T FORGET, PRICE…" at bounding box center [563, 329] width 375 height 78
click at [681, 313] on textarea "Hey Dudes! We ALWAYS aim to offer the best deals ourselves, DON'T FORGET, WE PR…" at bounding box center [563, 329] width 375 height 78
click at [693, 311] on textarea "Hey Dudes! We ALWAYS aim to offer the best deals ourselves, DON'T FORGET, WE PR…" at bounding box center [563, 329] width 375 height 78
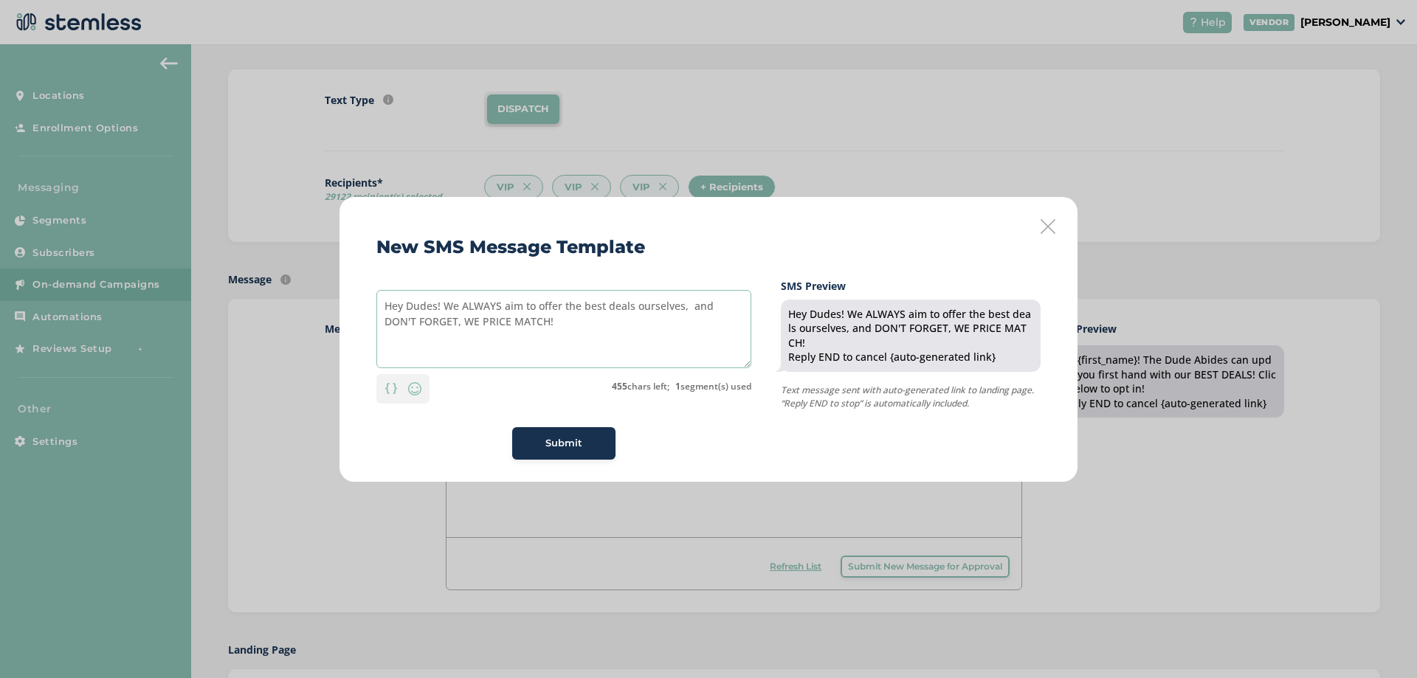
click at [552, 325] on textarea "Hey Dudes! We ALWAYS aim to offer the best deals ourselves, and DON'T FORGET, W…" at bounding box center [563, 329] width 375 height 78
click at [514, 322] on textarea "Hey Dudes! We ALWAYS aim to offer the best deals ourselves, and DON'T FORGET, W…" at bounding box center [563, 329] width 375 height 78
click at [568, 322] on textarea "Hey Dudes! We ALWAYS aim to offer the best deals ourselves, and DON'T FORGET, W…" at bounding box center [563, 329] width 375 height 78
click at [688, 308] on textarea "Hey Dudes! We ALWAYS aim to offer the best deals ourselves, and DON'T FORGET, W…" at bounding box center [563, 329] width 375 height 78
drag, startPoint x: 433, startPoint y: 324, endPoint x: 708, endPoint y: 303, distance: 276.0
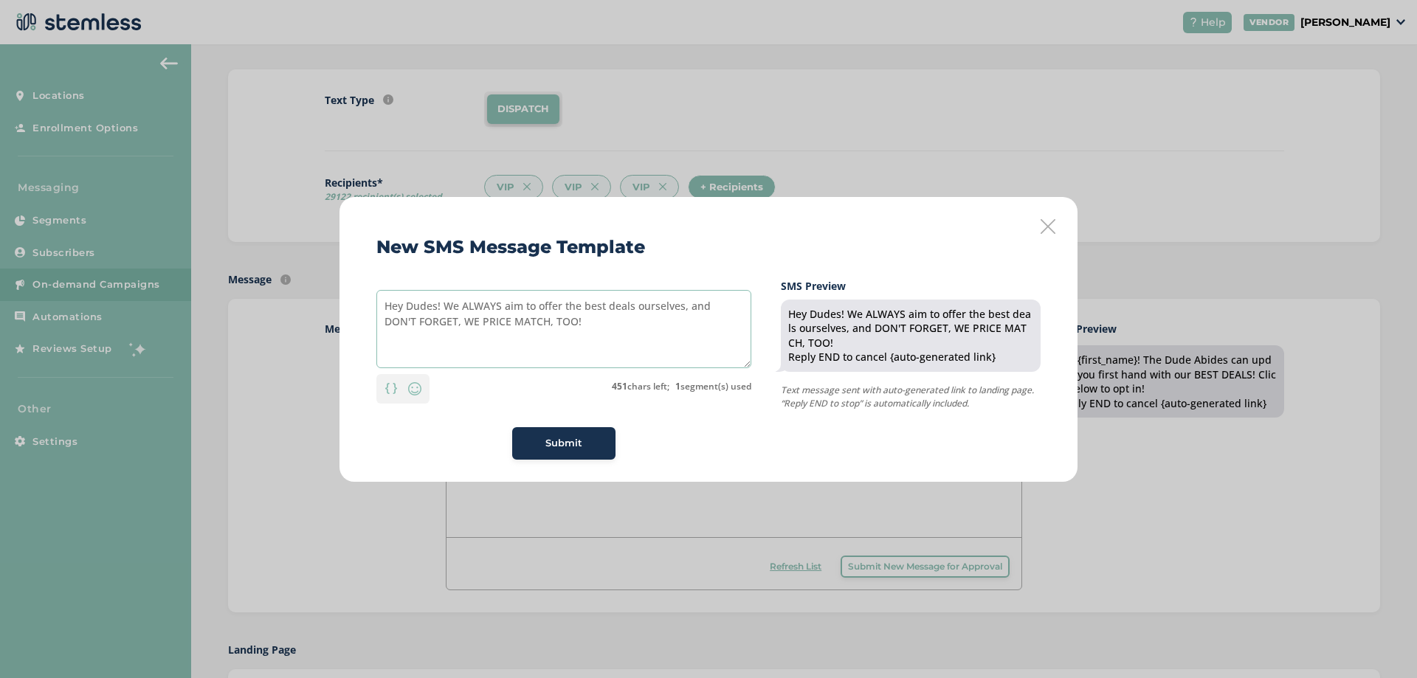
click at [708, 303] on textarea "Hey Dudes! We ALWAYS aim to offer the best deals ourselves, and DON'T FORGET, W…" at bounding box center [563, 329] width 375 height 78
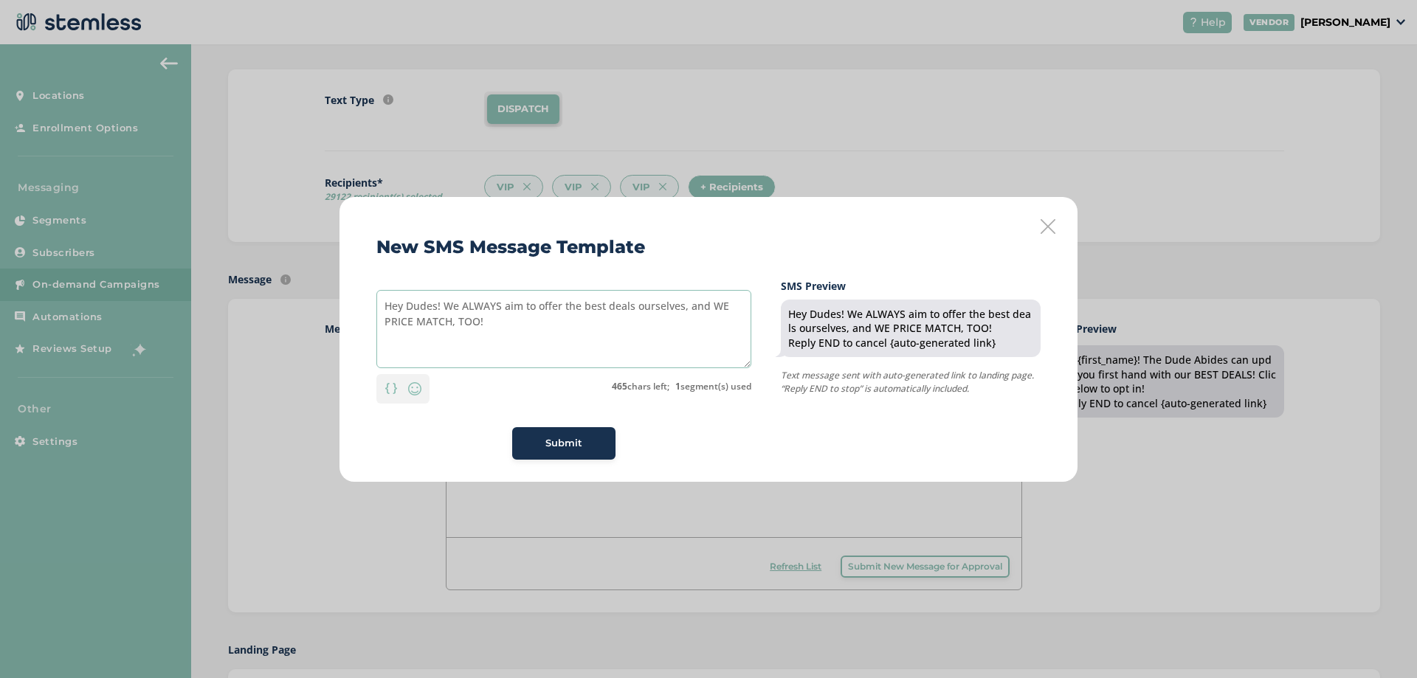
click at [499, 324] on textarea "Hey Dudes! We ALWAYS aim to offer the best deals ourselves, and WE PRICE MATCH,…" at bounding box center [563, 329] width 375 height 78
click at [708, 305] on textarea "Hey Dudes! We ALWAYS aim to offer the best deals ourselves, and WE PRICE MATCH,…" at bounding box center [563, 329] width 375 height 78
click at [489, 316] on textarea "Hey Dudes! We ALWAYS aim to offer the best deals ourselves, and WE PRICE MATCH,…" at bounding box center [563, 329] width 375 height 78
click at [494, 322] on textarea "Hey Dudes! We ALWAYS aim to offer the best deals ourselves, and WE PRICE MATCH,…" at bounding box center [563, 329] width 375 height 78
drag, startPoint x: 493, startPoint y: 315, endPoint x: 380, endPoint y: 317, distance: 112.9
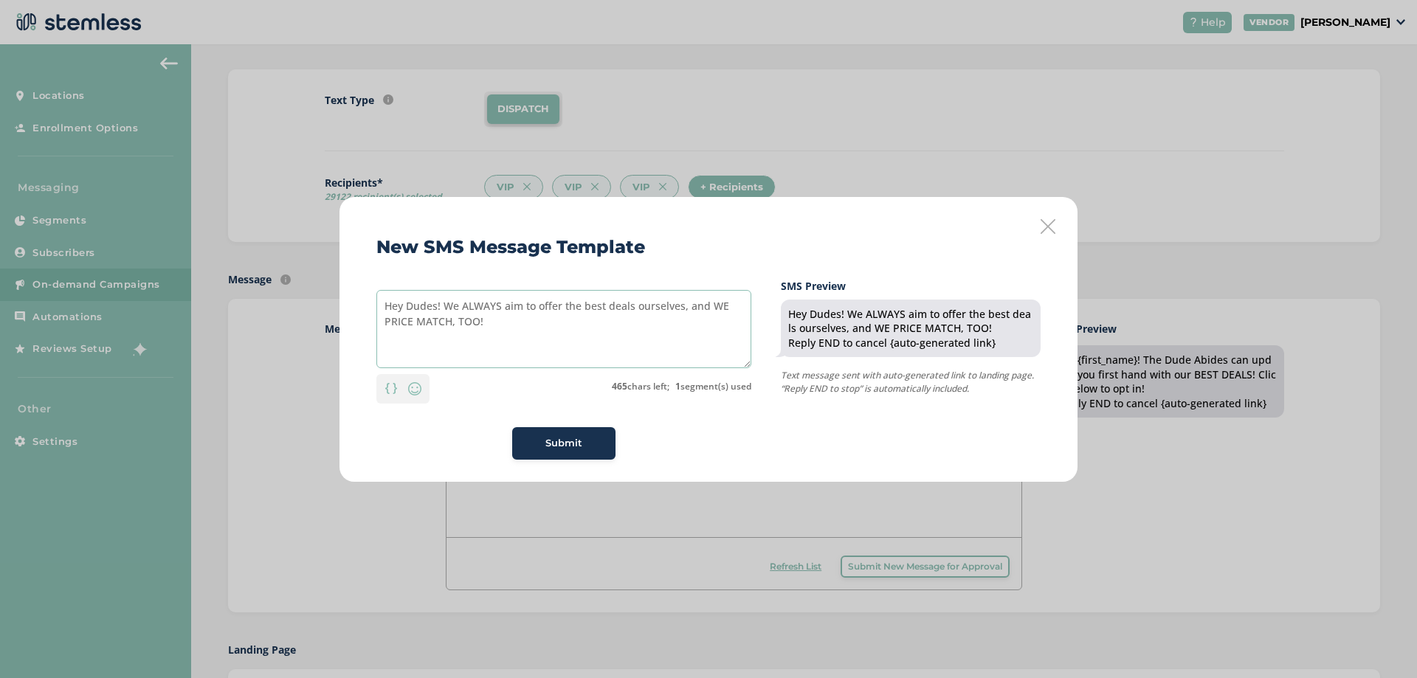
click at [380, 317] on textarea "Hey Dudes! We ALWAYS aim to offer the best deals ourselves, and WE PRICE MATCH,…" at bounding box center [563, 329] width 375 height 78
click at [498, 318] on textarea "Hey Dudes! We ALWAYS aim to offer the best deals ourselves, and WE PRICE MATCH,…" at bounding box center [563, 329] width 375 height 78
drag, startPoint x: 491, startPoint y: 318, endPoint x: 704, endPoint y: 301, distance: 213.9
click at [704, 301] on textarea "Hey Dudes! We ALWAYS aim to offer the best deals ourselves, and WE PRICE MATCH,…" at bounding box center [563, 329] width 375 height 78
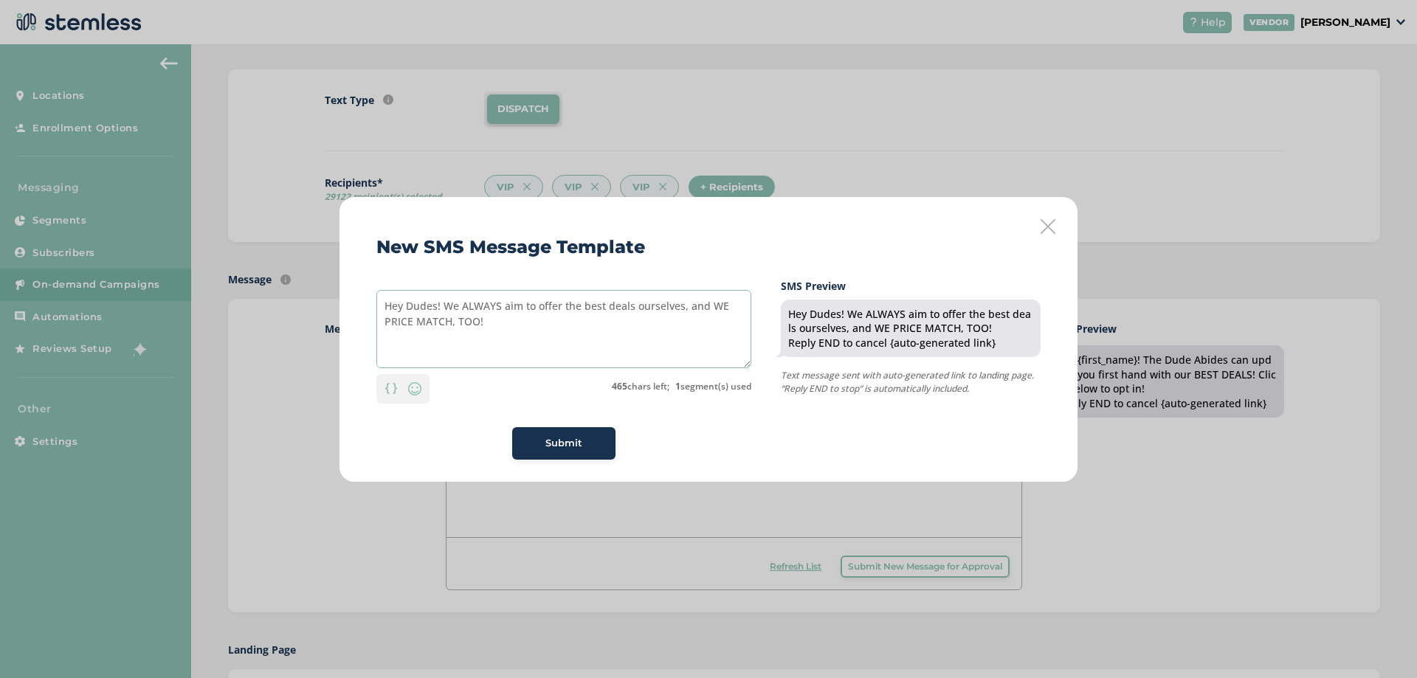
click at [608, 308] on textarea "Hey Dudes! We ALWAYS aim to offer the best deals ourselves, and WE PRICE MATCH,…" at bounding box center [563, 329] width 375 height 78
click at [448, 303] on textarea "Hey Dudes! We ALWAYS aim to offer the best deals ourselves, and WE PRICE MATCH,…" at bounding box center [563, 329] width 375 height 78
drag, startPoint x: 709, startPoint y: 308, endPoint x: 687, endPoint y: 305, distance: 22.2
click at [687, 305] on textarea "Hey Dudes! We ALWAYS aim to offer the best deals ourselves, and WE PRICE MATCH,…" at bounding box center [563, 329] width 375 height 78
drag, startPoint x: 502, startPoint y: 303, endPoint x: 445, endPoint y: 303, distance: 56.8
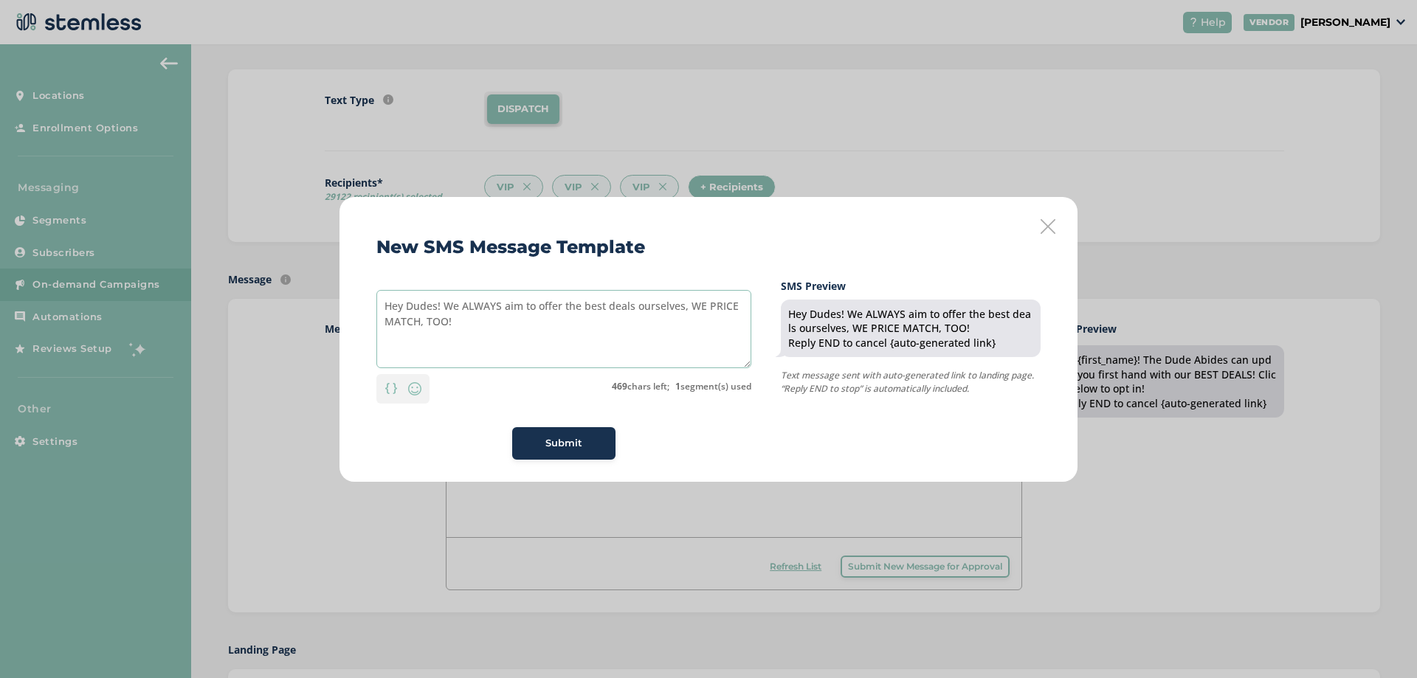
click at [445, 303] on textarea "Hey Dudes! We ALWAYS aim to offer the best deals ourselves, WE PRICE MATCH, TOO!" at bounding box center [563, 329] width 375 height 78
click at [694, 308] on textarea "Hey Dudes! We ALWAYS aim to offer the best deals ourselves, WE PRICE MATCH, TOO!" at bounding box center [563, 329] width 375 height 78
click at [688, 308] on textarea "Hey Dudes! We ALWAYS aim to offer the best deals ourselves, WE PRICE MATCH, TOO!" at bounding box center [563, 329] width 375 height 78
click at [726, 308] on textarea "Hey Dudes! We ALWAYS aim to offer the best deals ourselves, but WE PRICE MATCH,…" at bounding box center [563, 329] width 375 height 78
click at [653, 319] on textarea "Hey Dudes! We ALWAYS aim to offer the best deals ourselves, but WE PRICE MATCH,…" at bounding box center [563, 329] width 375 height 78
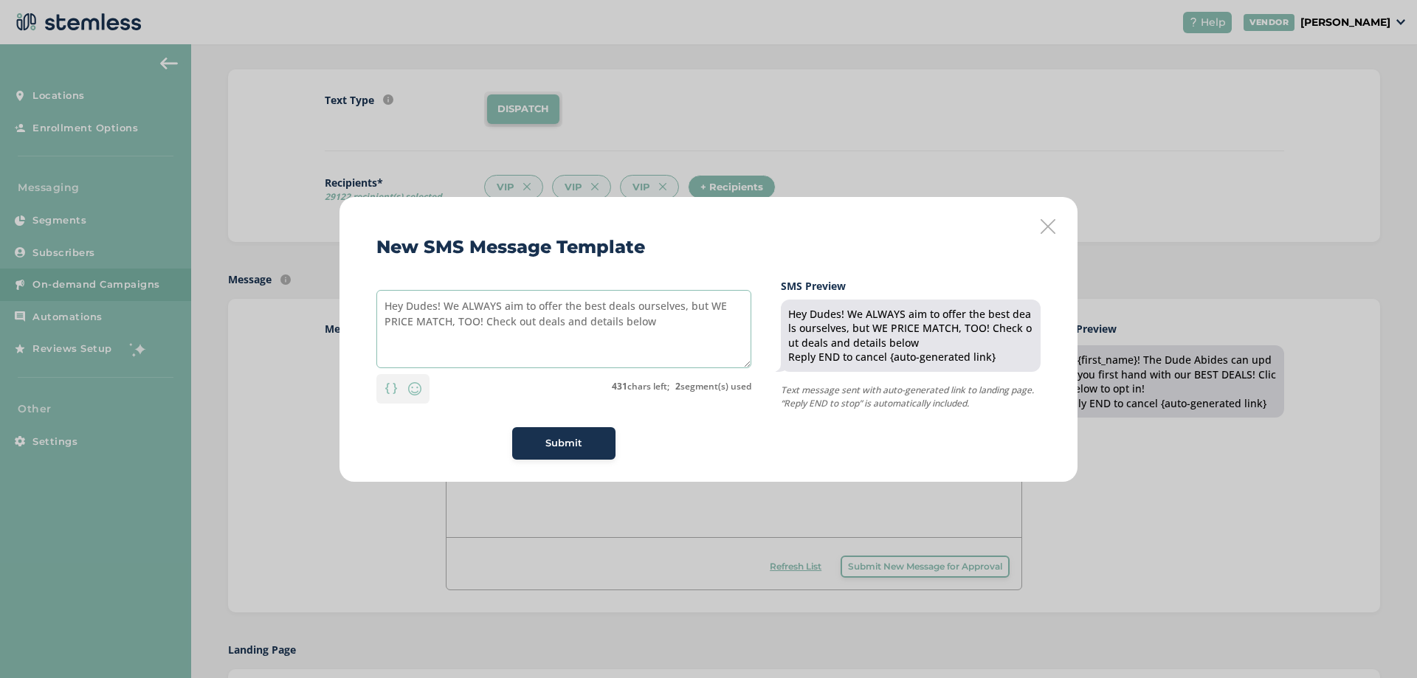
drag, startPoint x: 669, startPoint y: 319, endPoint x: 545, endPoint y: 322, distance: 123.3
click at [545, 322] on textarea "Hey Dudes! We ALWAYS aim to offer the best deals ourselves, but WE PRICE MATCH,…" at bounding box center [563, 329] width 375 height 78
click at [571, 320] on textarea "Hey Dudes! We ALWAYS aim to offer the best deals ourselves, but WE PRICE MATCH,…" at bounding box center [563, 329] width 375 height 78
click at [583, 318] on textarea "Hey Dudes! We ALWAYS aim to offer the best deals ourselves, but WE PRICE MATCH,…" at bounding box center [563, 329] width 375 height 78
click at [586, 314] on textarea "Hey Dudes! We ALWAYS aim to offer the best deals ourselves, but WE PRICE MATCH,…" at bounding box center [563, 329] width 375 height 78
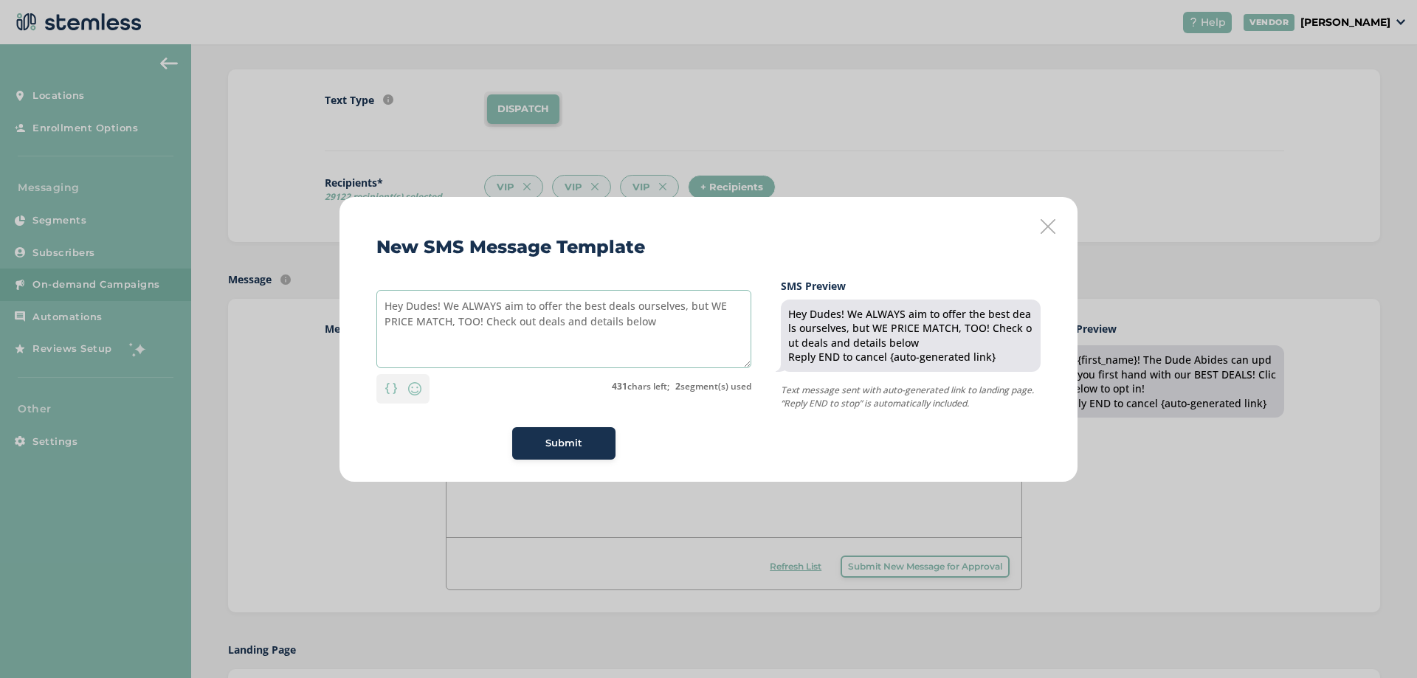
click at [586, 317] on textarea "Hey Dudes! We ALWAYS aim to offer the best deals ourselves, but WE PRICE MATCH,…" at bounding box center [563, 329] width 375 height 78
click at [632, 326] on textarea "Hey Dudes! We ALWAYS aim to offer the best deals ourselves, but WE PRICE MATCH,…" at bounding box center [563, 329] width 375 height 78
drag, startPoint x: 643, startPoint y: 320, endPoint x: 487, endPoint y: 322, distance: 156.5
click at [487, 322] on textarea "Hey Dudes! We ALWAYS aim to offer the best deals ourselves, but WE PRICE MATCH,…" at bounding box center [563, 329] width 375 height 78
click at [537, 313] on textarea "Hey Dudes! We ALWAYS aim to offer the best deals ourselves, but WE PRICE MATCH,…" at bounding box center [563, 329] width 375 height 78
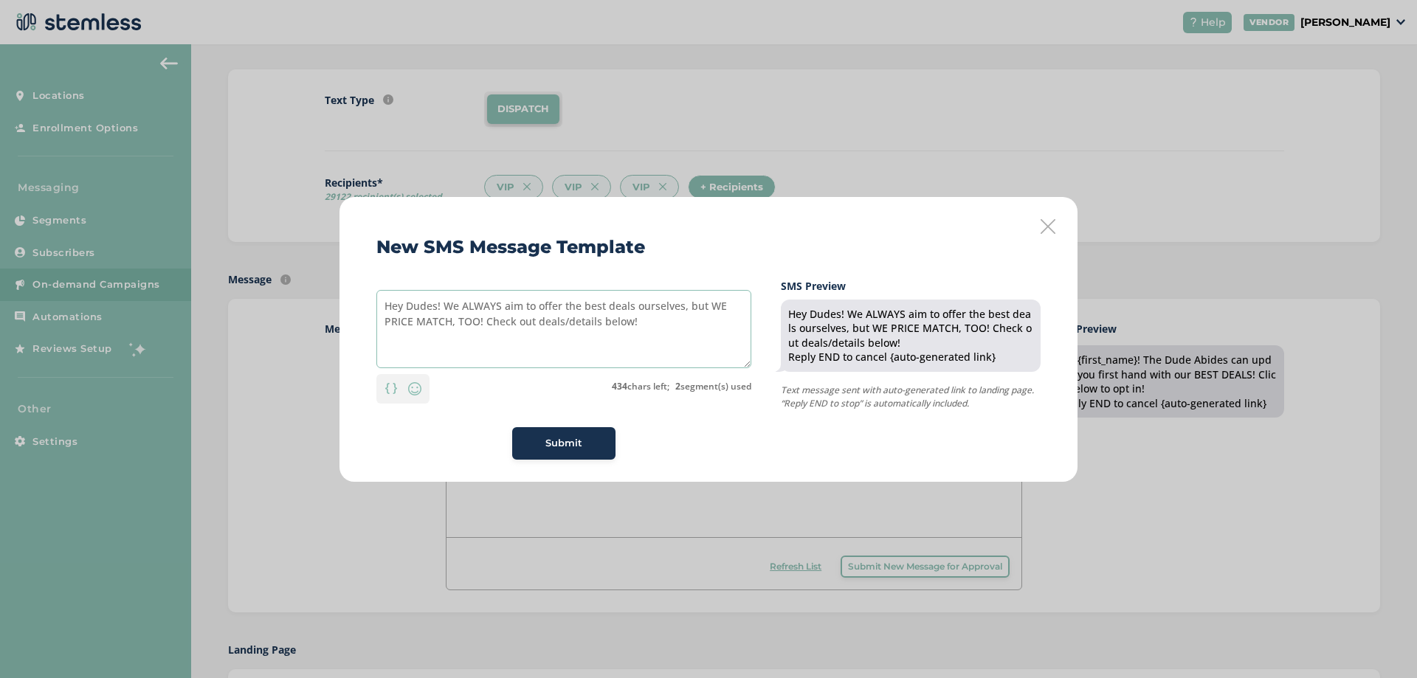
click at [536, 321] on textarea "Hey Dudes! We ALWAYS aim to offer the best deals ourselves, but WE PRICE MATCH,…" at bounding box center [563, 329] width 375 height 78
drag, startPoint x: 532, startPoint y: 317, endPoint x: 523, endPoint y: 317, distance: 8.9
click at [523, 317] on textarea "Hey Dudes! We ALWAYS aim to offer the best deals ourselves, but WE PRICE MATCH,…" at bounding box center [563, 329] width 375 height 78
click at [589, 317] on textarea "Hey Dudes! We ALWAYS aim to offer the best deals ourselves, but WE PRICE MATCH,…" at bounding box center [563, 329] width 375 height 78
drag, startPoint x: 597, startPoint y: 320, endPoint x: 517, endPoint y: 322, distance: 79.7
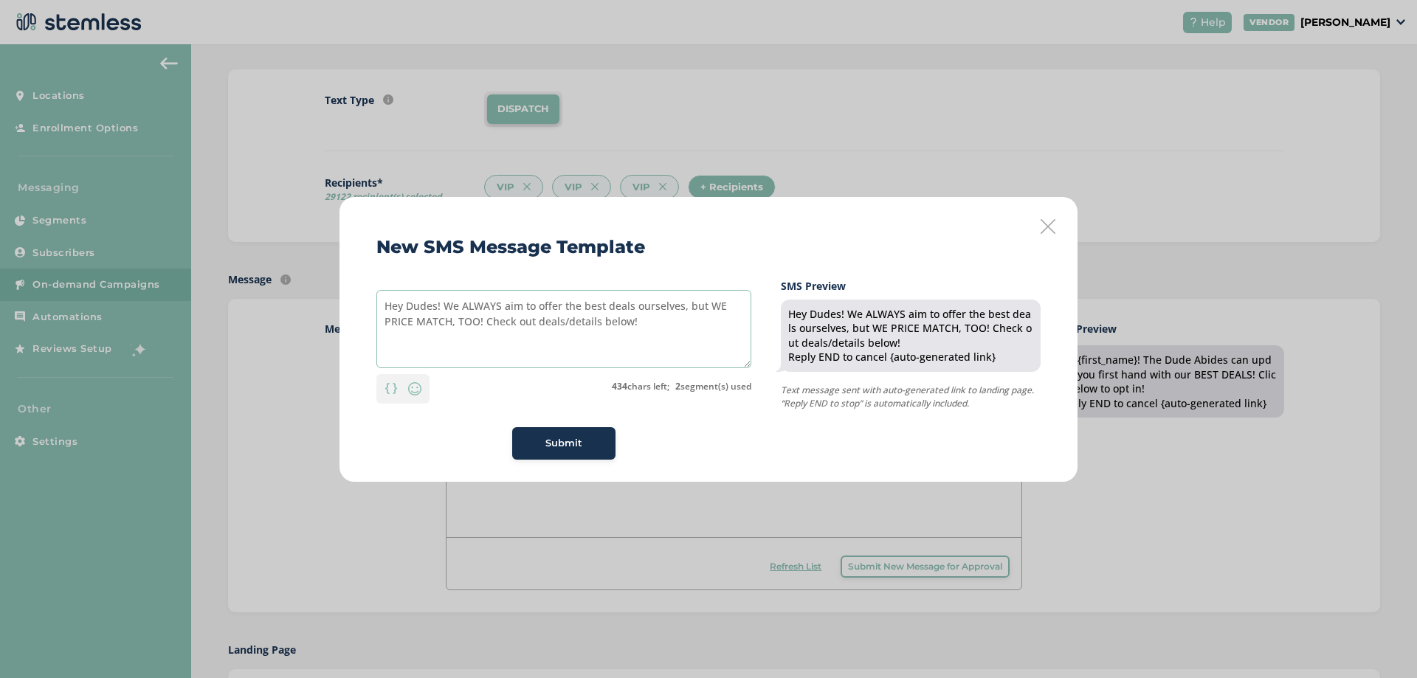
click at [517, 322] on textarea "Hey Dudes! We ALWAYS aim to offer the best deals ourselves, but WE PRICE MATCH,…" at bounding box center [563, 329] width 375 height 78
type textarea "Hey Dudes! We ALWAYS aim to offer the best deals ourselves, but WE PRICE MATCH,…"
drag, startPoint x: 599, startPoint y: 325, endPoint x: 366, endPoint y: 304, distance: 234.2
click at [366, 304] on div "New SMS Message Template Hey Dudes! We ALWAYS aim to offer the best deals ourse…" at bounding box center [708, 339] width 738 height 285
click at [593, 352] on textarea "Hey Dudes! We ALWAYS aim to offer the best deals ourselves, but WE PRICE MATCH,…" at bounding box center [563, 329] width 375 height 78
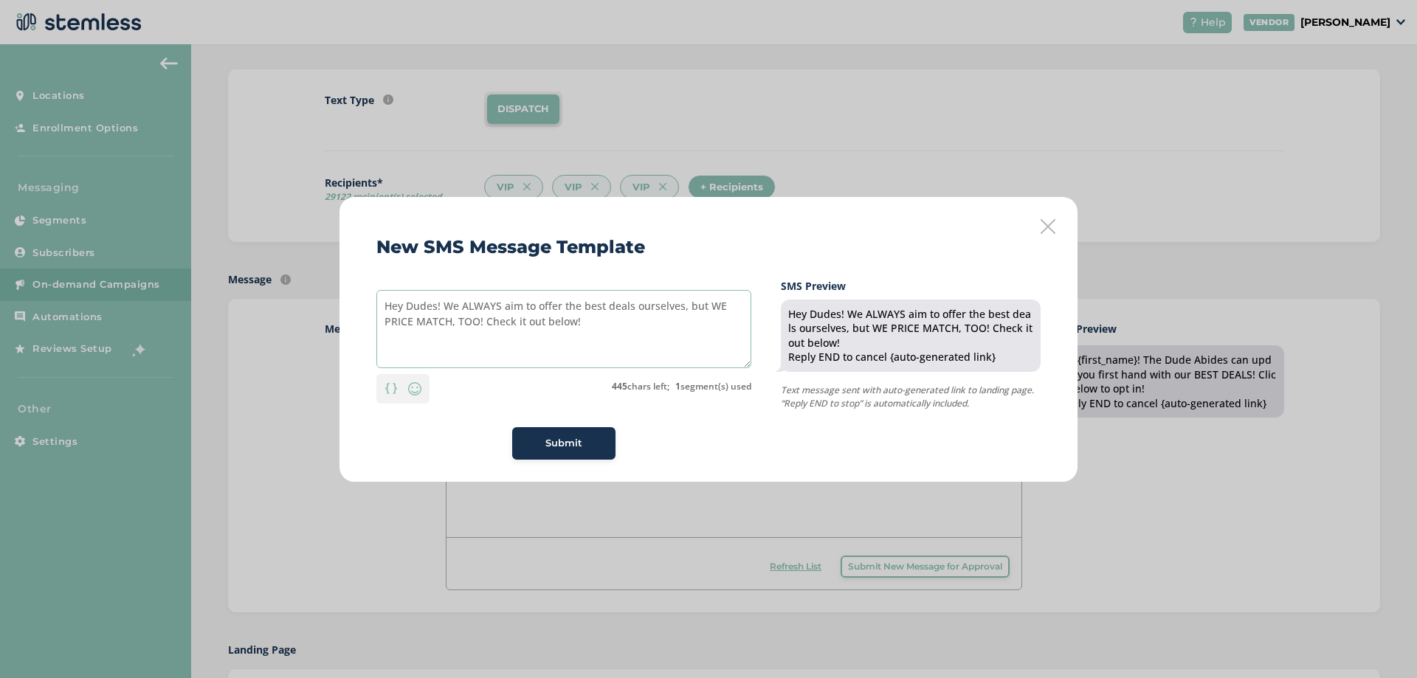
drag, startPoint x: 587, startPoint y: 323, endPoint x: 353, endPoint y: 300, distance: 234.3
click at [353, 300] on div "New SMS Message Template Hey Dudes! We ALWAYS aim to offer the best deals ourse…" at bounding box center [708, 339] width 738 height 285
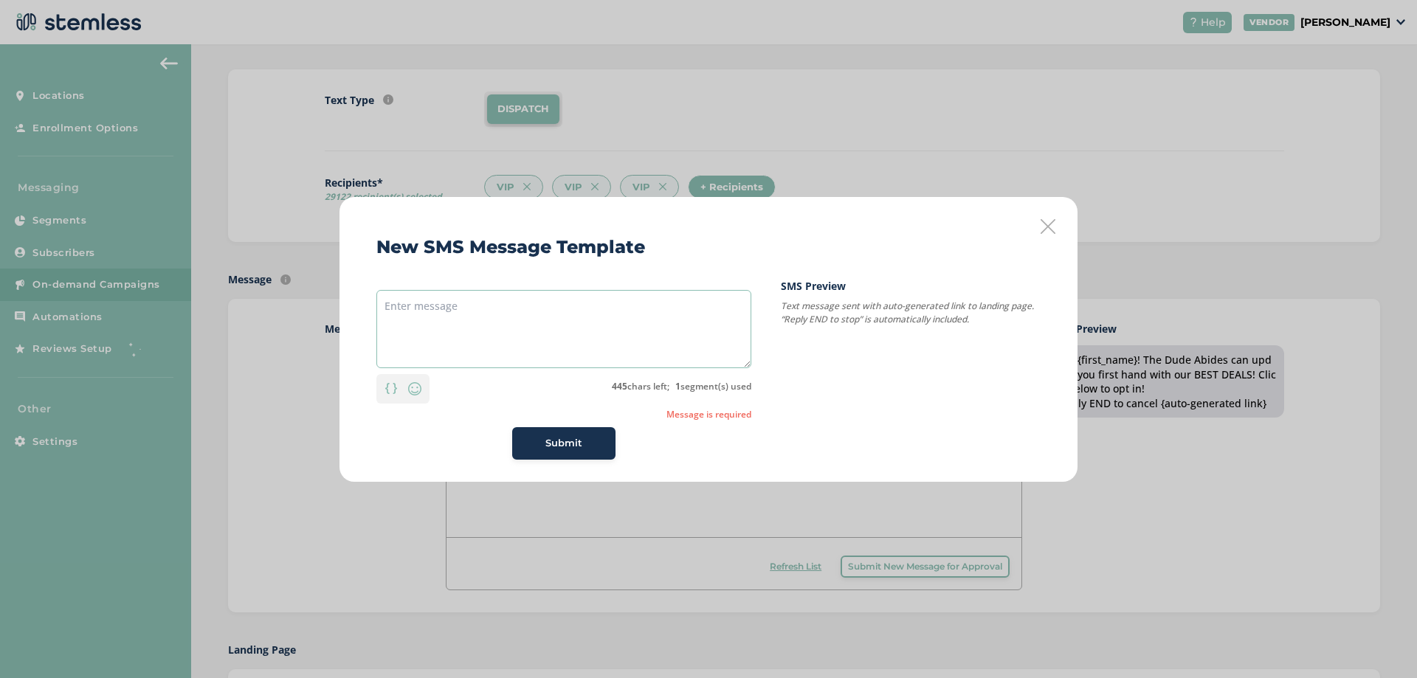
click at [605, 343] on textarea at bounding box center [563, 329] width 375 height 78
paste textarea "Hey Dudes! We ALWAYS aim to offer the best deals ourselves, but WE PRICE MATCH,…"
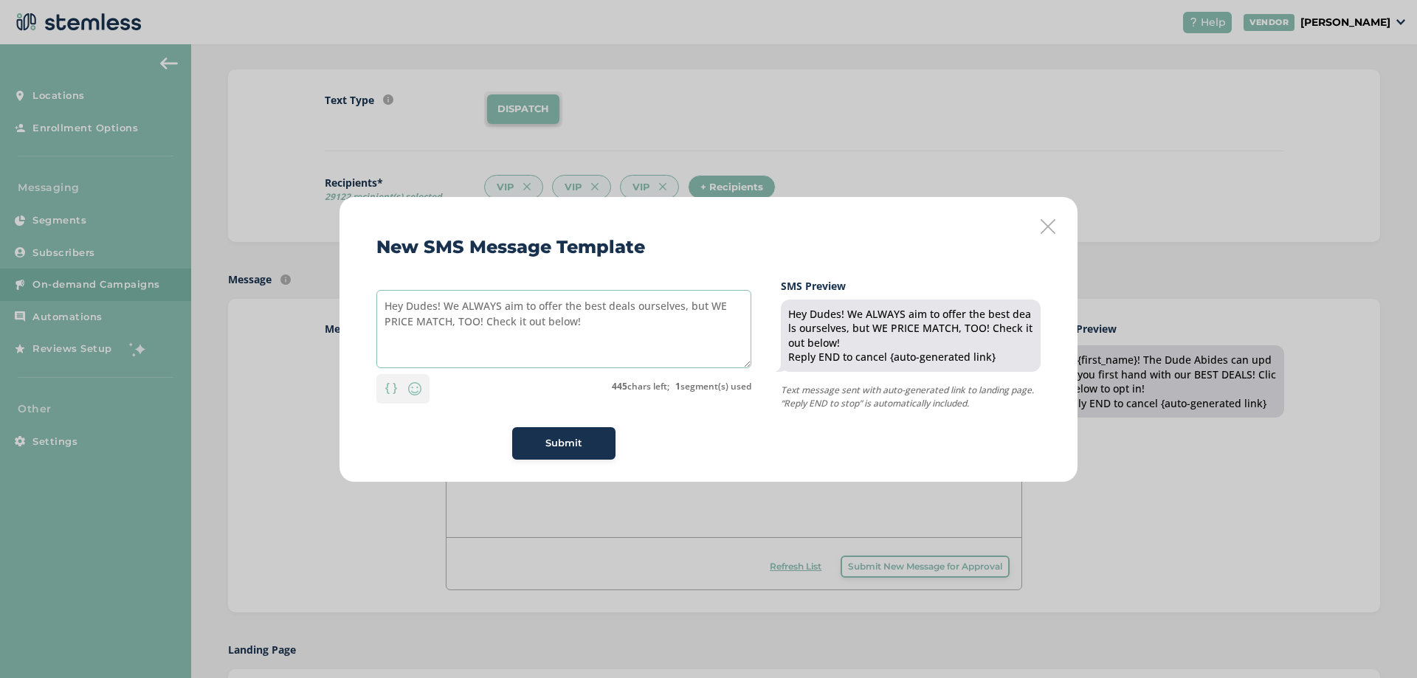
drag, startPoint x: 589, startPoint y: 320, endPoint x: 485, endPoint y: 325, distance: 104.2
click at [485, 325] on textarea "Hey Dudes! We ALWAYS aim to offer the best deals ourselves, but WE PRICE MATCH,…" at bounding box center [563, 329] width 375 height 78
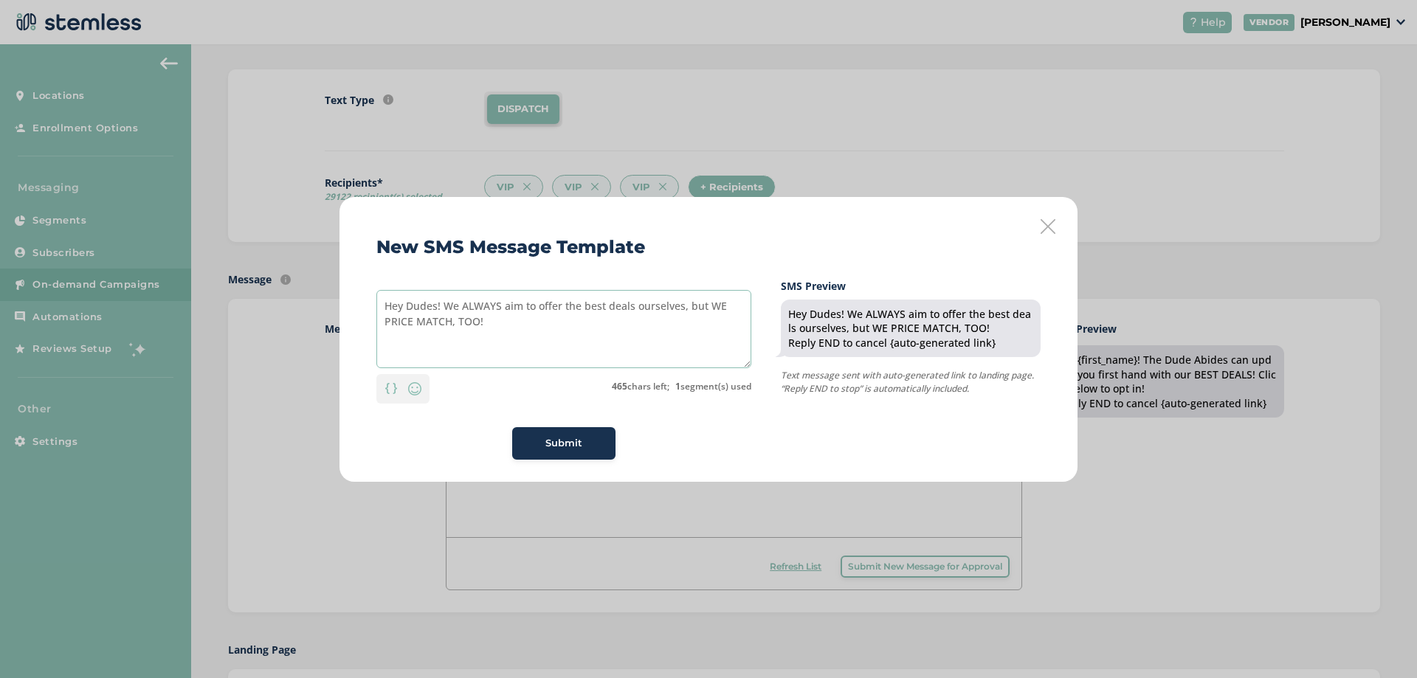
drag, startPoint x: 513, startPoint y: 318, endPoint x: 352, endPoint y: 300, distance: 161.9
click at [352, 300] on div "New SMS Message Template Hey Dudes! We ALWAYS aim to offer the best deals ourse…" at bounding box center [708, 339] width 738 height 285
paste textarea "Found a lower price on the same item from a qualified competitor? We'll match i…"
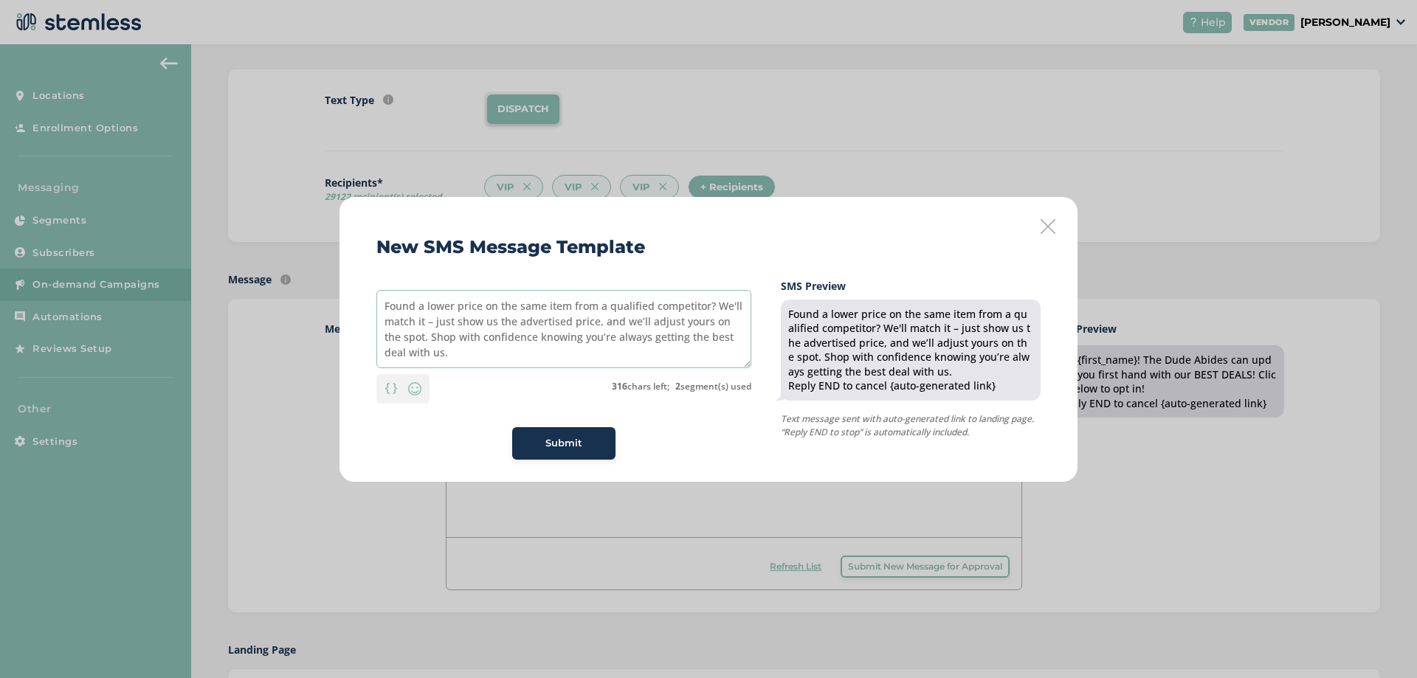
drag, startPoint x: 438, startPoint y: 358, endPoint x: 598, endPoint y: 326, distance: 163.2
click at [598, 326] on textarea "Found a lower price on the same item from a qualified competitor? We'll match i…" at bounding box center [563, 329] width 375 height 78
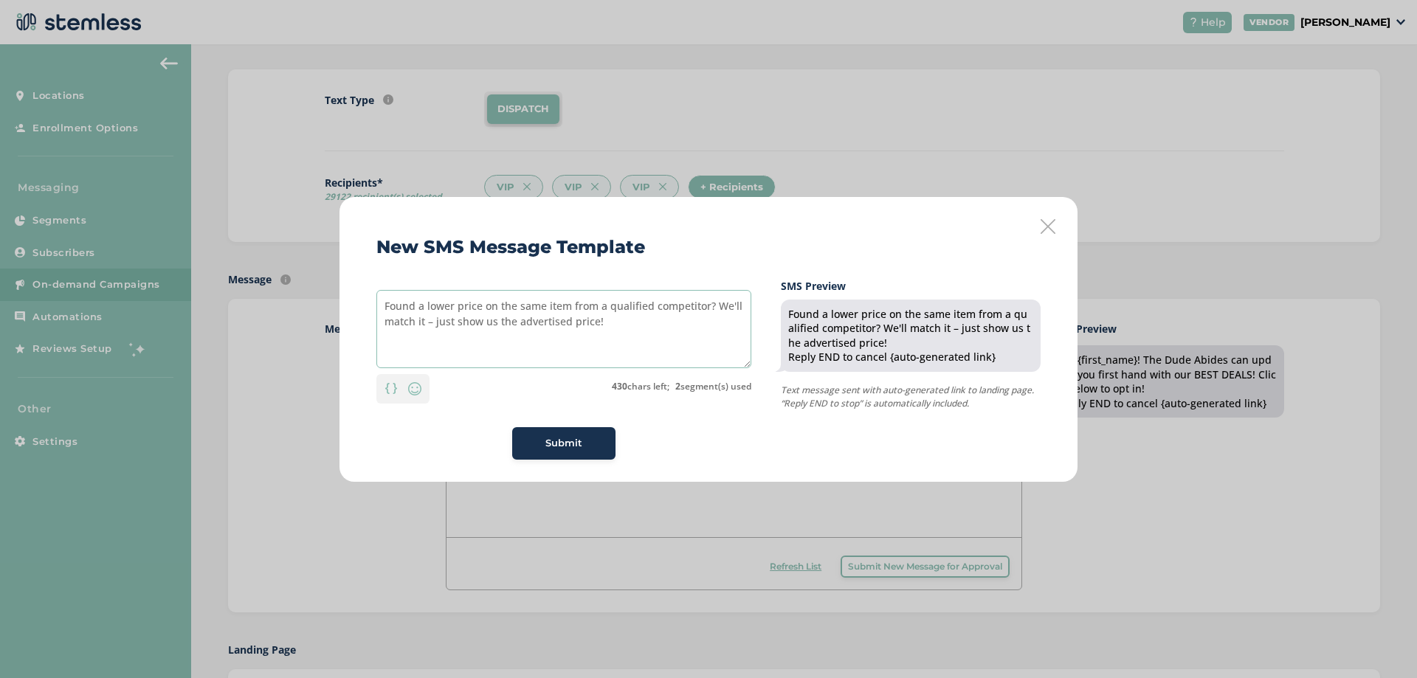
drag, startPoint x: 570, startPoint y: 320, endPoint x: 516, endPoint y: 325, distance: 54.8
click at [516, 325] on textarea "Found a lower price on the same item from a qualified competitor? We'll match i…" at bounding box center [563, 329] width 375 height 78
click at [598, 334] on textarea "Found a lower price on the same item from a qualified competitor? We'll match i…" at bounding box center [563, 329] width 375 height 78
click at [382, 306] on textarea "Found a lower price on the same item from a qualified competitor? We'll match i…" at bounding box center [563, 329] width 375 height 78
drag, startPoint x: 655, startPoint y: 302, endPoint x: 610, endPoint y: 303, distance: 45.8
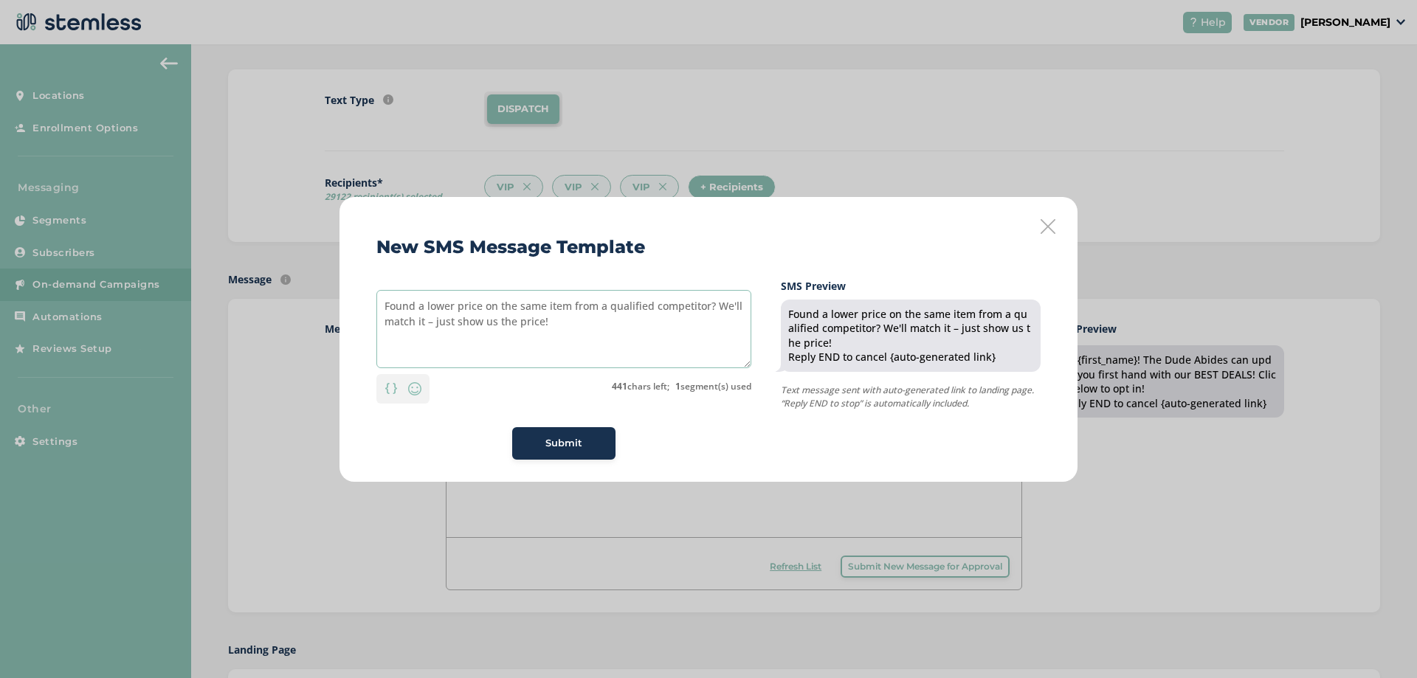
click at [610, 303] on textarea "Found a lower price on the same item from a qualified competitor? We'll match i…" at bounding box center [563, 329] width 375 height 78
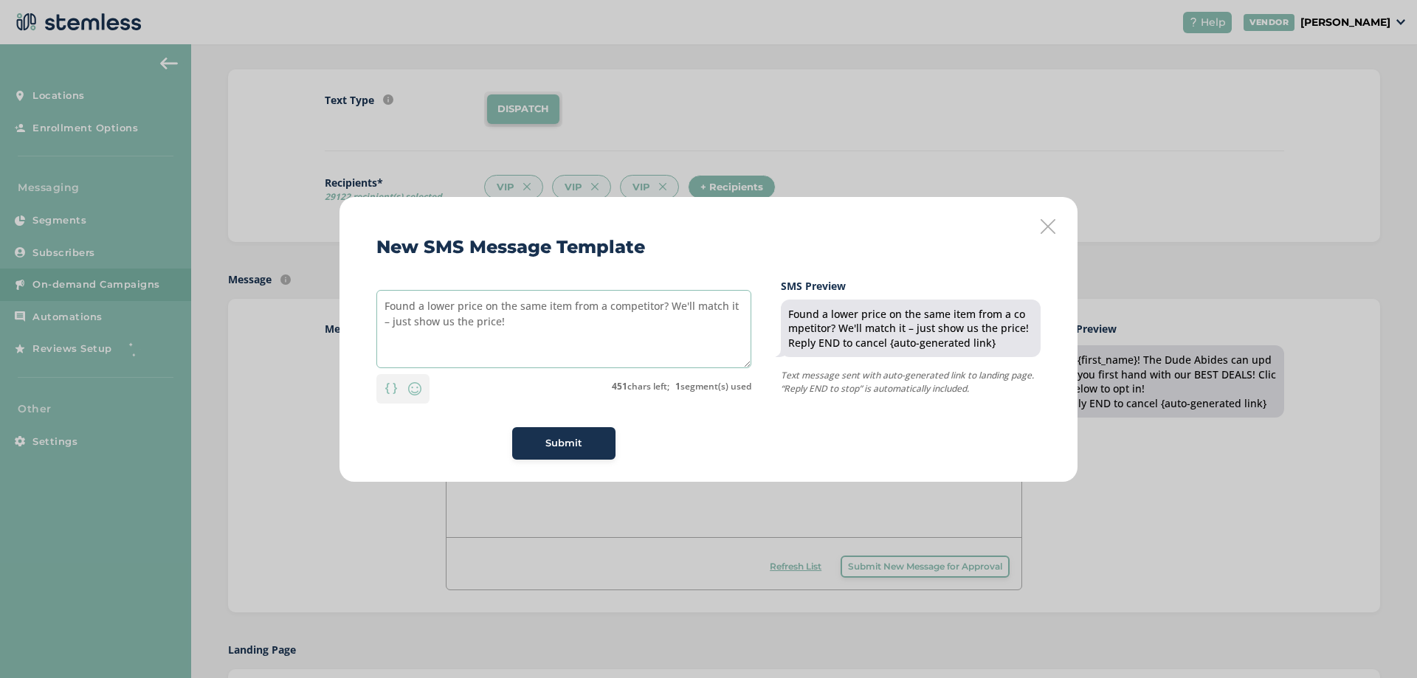
click at [378, 312] on textarea "Found a lower price on the same item from a competitor? We'll match it – just s…" at bounding box center [563, 329] width 375 height 78
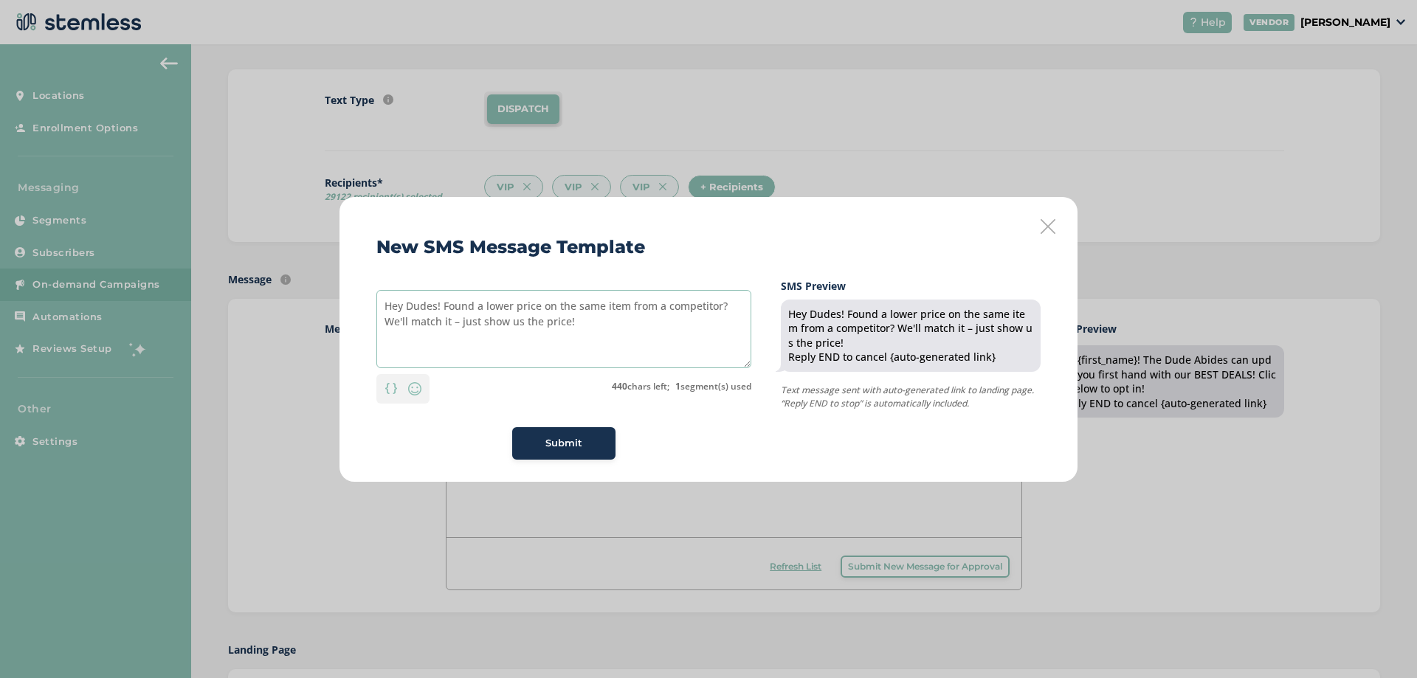
drag, startPoint x: 601, startPoint y: 327, endPoint x: 336, endPoint y: 291, distance: 267.4
click at [336, 291] on div "New SMS Message Template Hey Dudes! Found a lower price on the same item from a…" at bounding box center [708, 339] width 1417 height 678
click at [579, 341] on textarea "Hey Dudes! Found a lower price on the same item from a competitor? We'll match …" at bounding box center [563, 329] width 375 height 78
drag, startPoint x: 579, startPoint y: 322, endPoint x: 359, endPoint y: 297, distance: 222.1
click at [359, 297] on div "New SMS Message Template Hey Dudes! Found a lower price on the same item from a…" at bounding box center [708, 339] width 738 height 285
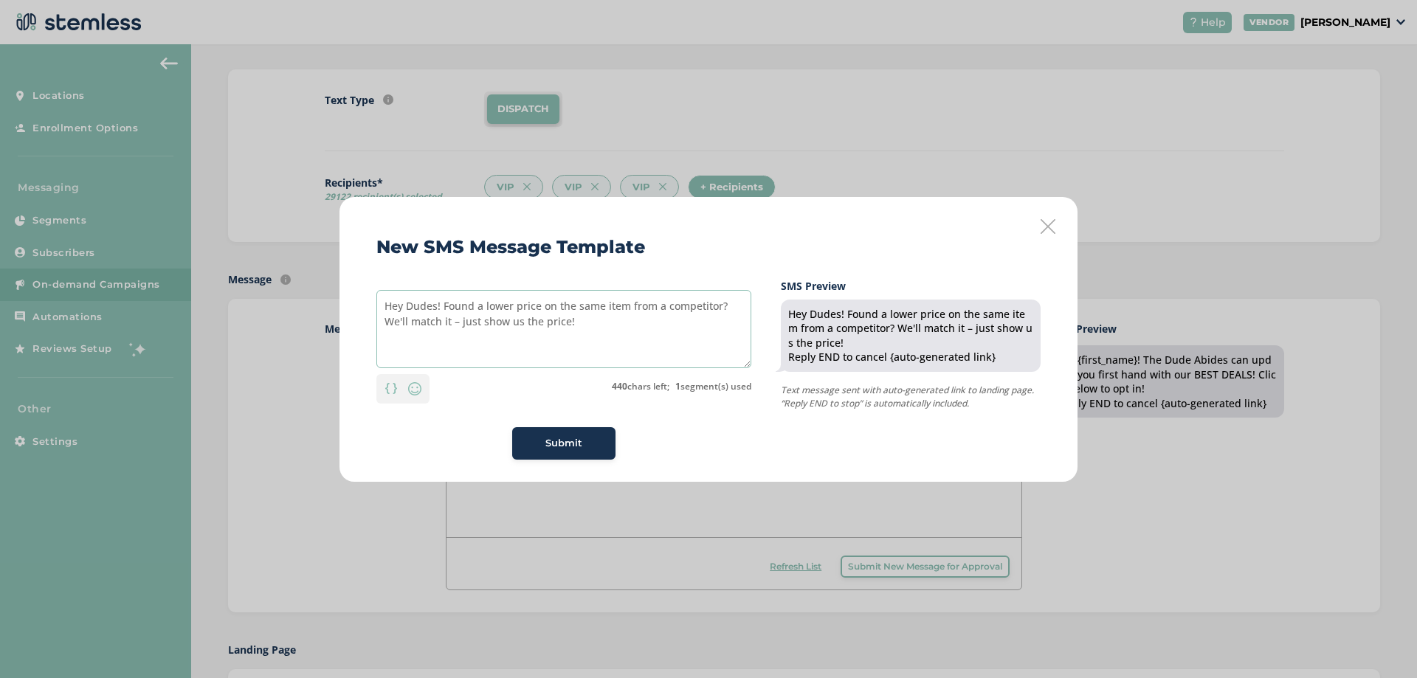
click at [475, 297] on textarea "Hey Dudes! Found a lower price on the same item from a competitor? We'll match …" at bounding box center [563, 329] width 375 height 78
drag, startPoint x: 441, startPoint y: 302, endPoint x: 592, endPoint y: 322, distance: 151.8
click at [592, 322] on textarea "Hey Dudes! Found a lower price on the same item from a competitor? We'll match …" at bounding box center [563, 329] width 375 height 78
click at [483, 305] on textarea "Hey Dudes! We are always aiming to offer you the BEST deals, and we also PRICE …" at bounding box center [563, 329] width 375 height 78
click at [478, 307] on textarea "Hey Dudes! We are always aiming to offer you the BEST deals, and we also PRICE …" at bounding box center [563, 329] width 375 height 78
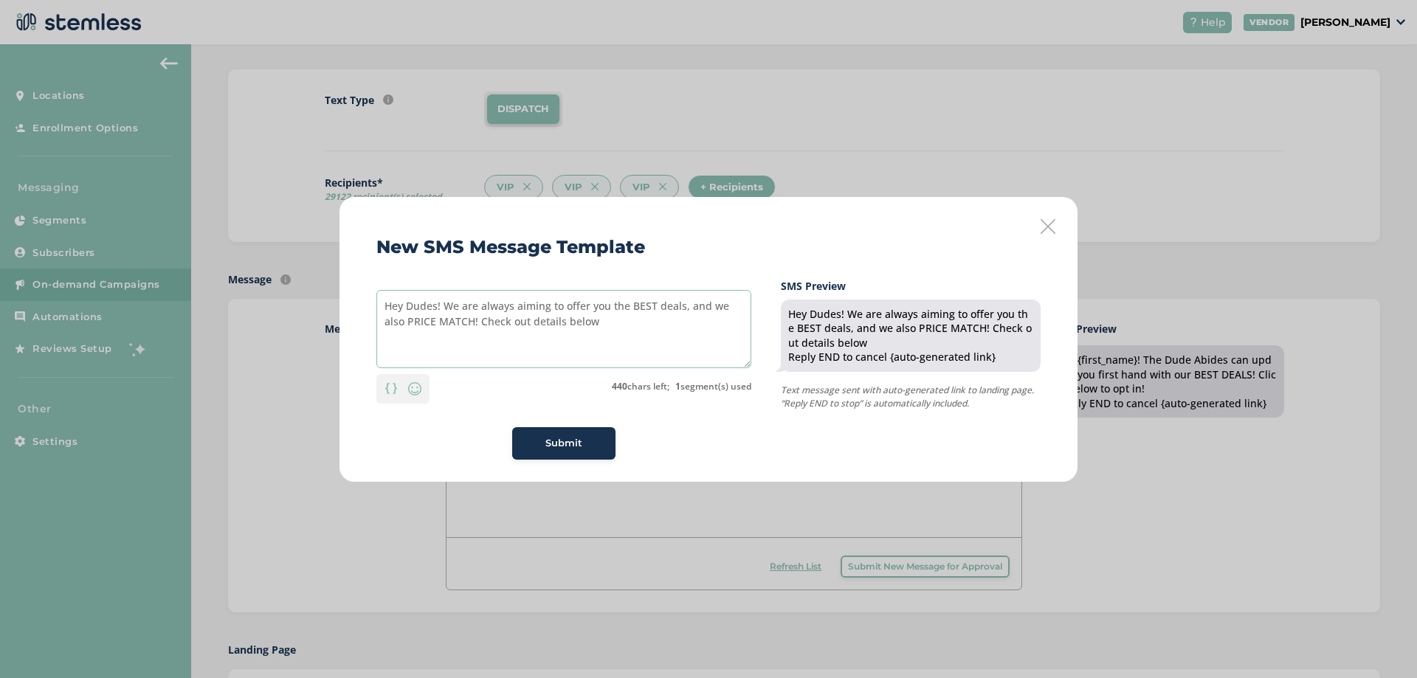
click at [546, 306] on textarea "Hey Dudes! We are always aiming to offer you the BEST deals, and we also PRICE …" at bounding box center [563, 329] width 375 height 78
click at [480, 308] on textarea "Hey Dudes! We are always aim to offer you the BEST deals, and we also PRICE MAT…" at bounding box center [563, 329] width 375 height 78
click at [562, 321] on textarea "Hey Dudes! We always aim to offer you the BEST deals, and we also PRICE MATCH! …" at bounding box center [563, 329] width 375 height 78
click at [592, 345] on textarea "Hey Dudes! We always aim to offer you the BEST deals, and we also PRICE MATCH! …" at bounding box center [563, 329] width 375 height 78
type textarea "Hey Dudes! We always aim to offer you the BEST deals, and we also PRICE MATCH! …"
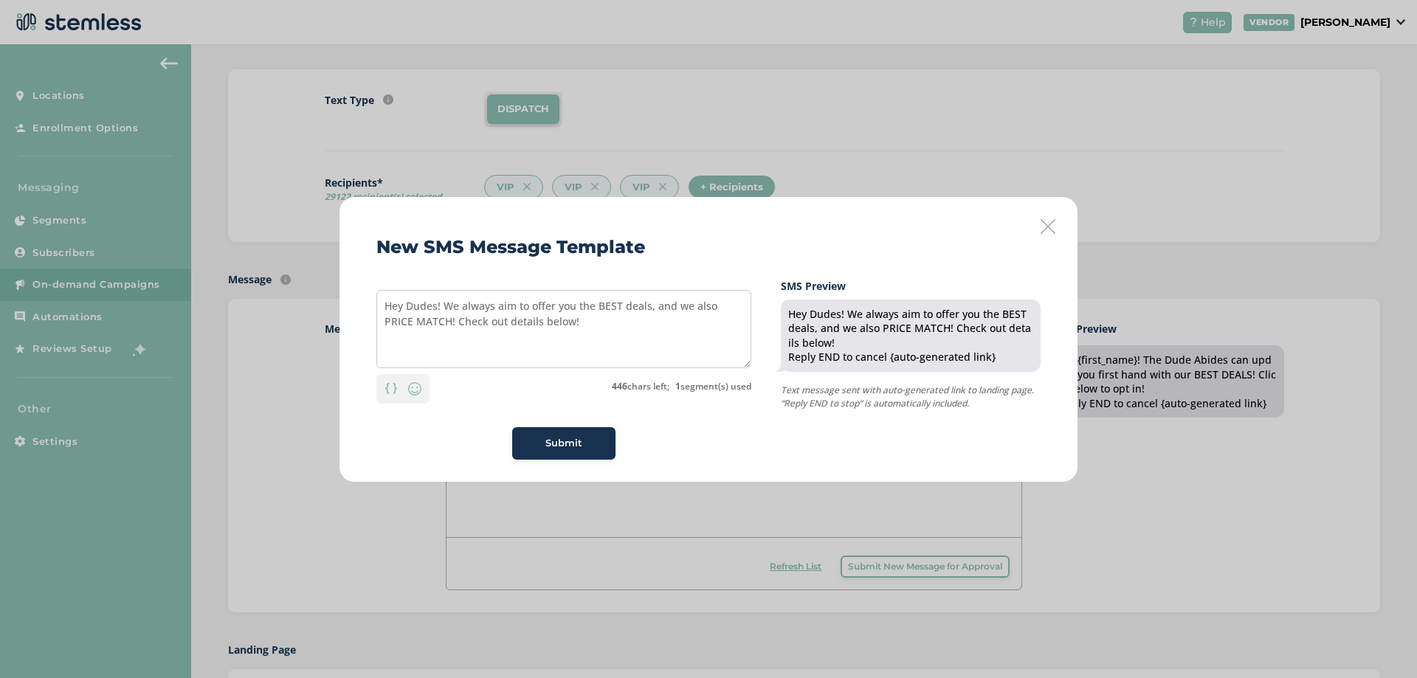
click at [570, 441] on span "Submit" at bounding box center [563, 443] width 37 height 15
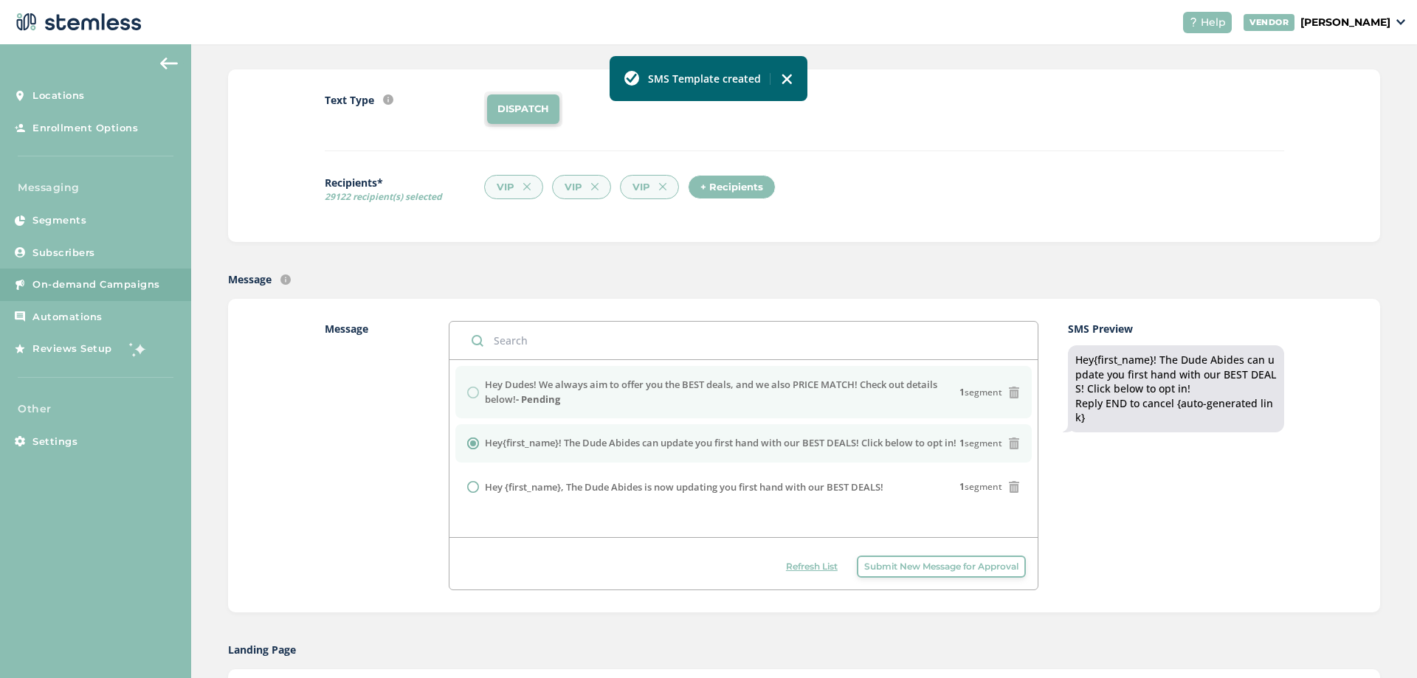
click at [801, 389] on label "Hey Dudes! We always aim to offer you the BEST deals, and we also PRICE MATCH! …" at bounding box center [722, 392] width 474 height 29
click at [476, 392] on div "Hey Dudes! We always aim to offer you the BEST deals, and we also PRICE MATCH! …" at bounding box center [743, 392] width 553 height 29
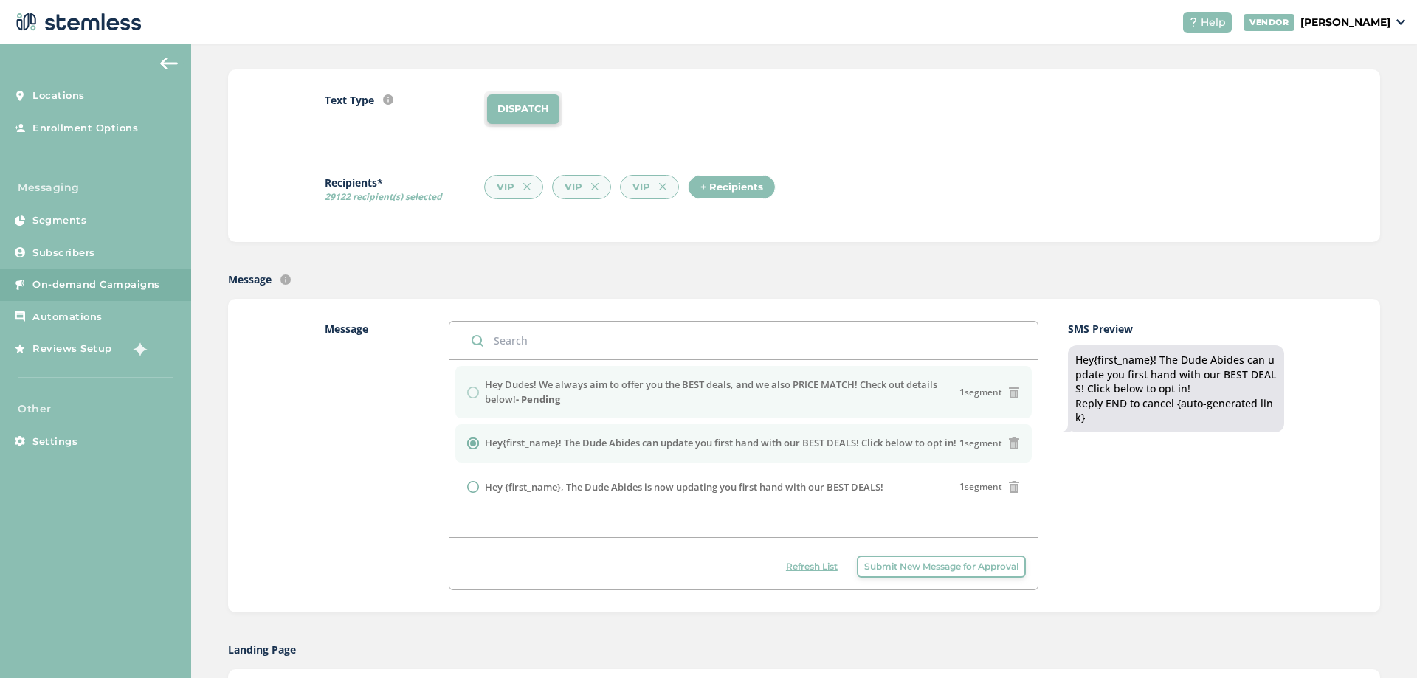
click at [474, 391] on div "Hey Dudes! We always aim to offer you the BEST deals, and we also PRICE MATCH! …" at bounding box center [743, 392] width 553 height 29
click at [469, 443] on div "Hey{first_name}! The Dude Abides can update you first hand with our BEST DEALS!…" at bounding box center [743, 443] width 553 height 15
click at [467, 384] on div "Hey Dudes! We always aim to offer you the BEST deals, and we also PRICE MATCH! …" at bounding box center [743, 392] width 553 height 29
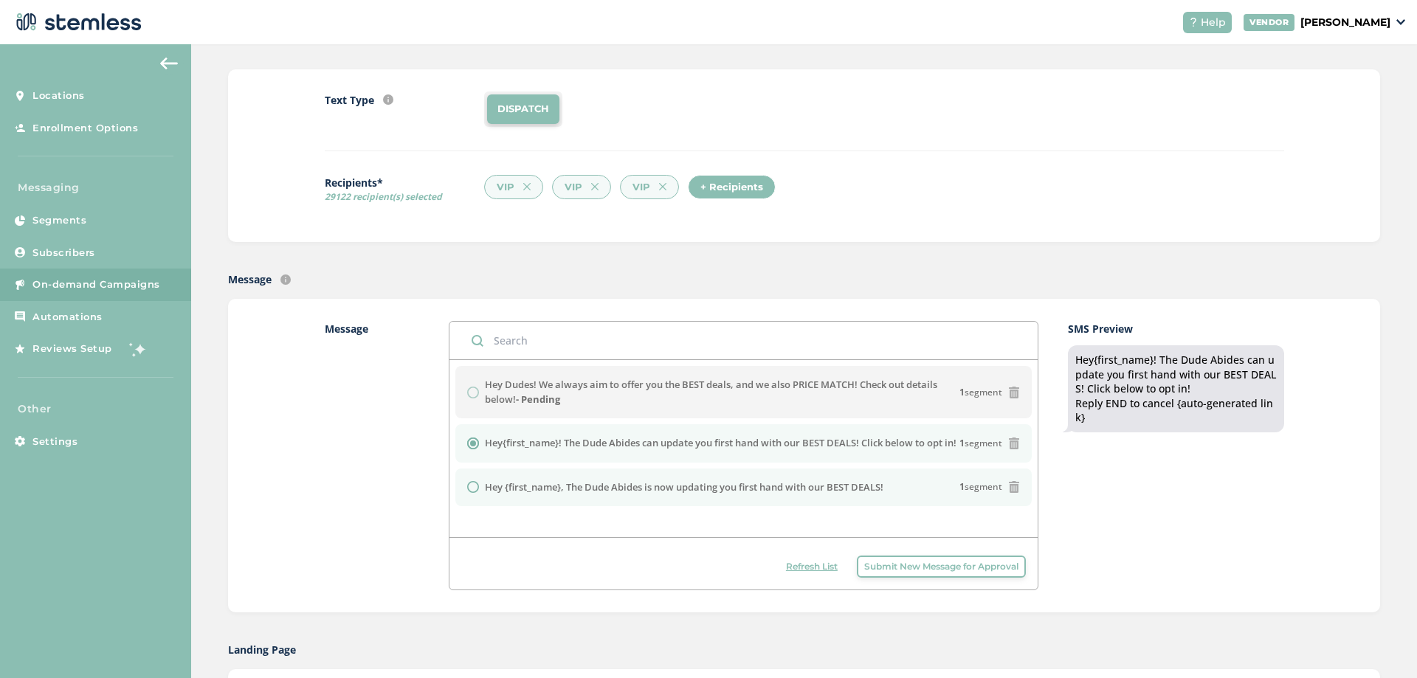
click at [472, 507] on li "Hey {first_name}, The Dude Abides is now updating you first hand with our BEST …" at bounding box center [743, 488] width 576 height 38
radio input "false"
radio input "true"
click at [463, 436] on li "Hey{first_name}! The Dude Abides can update you first hand with our BEST DEALS!…" at bounding box center [743, 443] width 576 height 38
radio input "true"
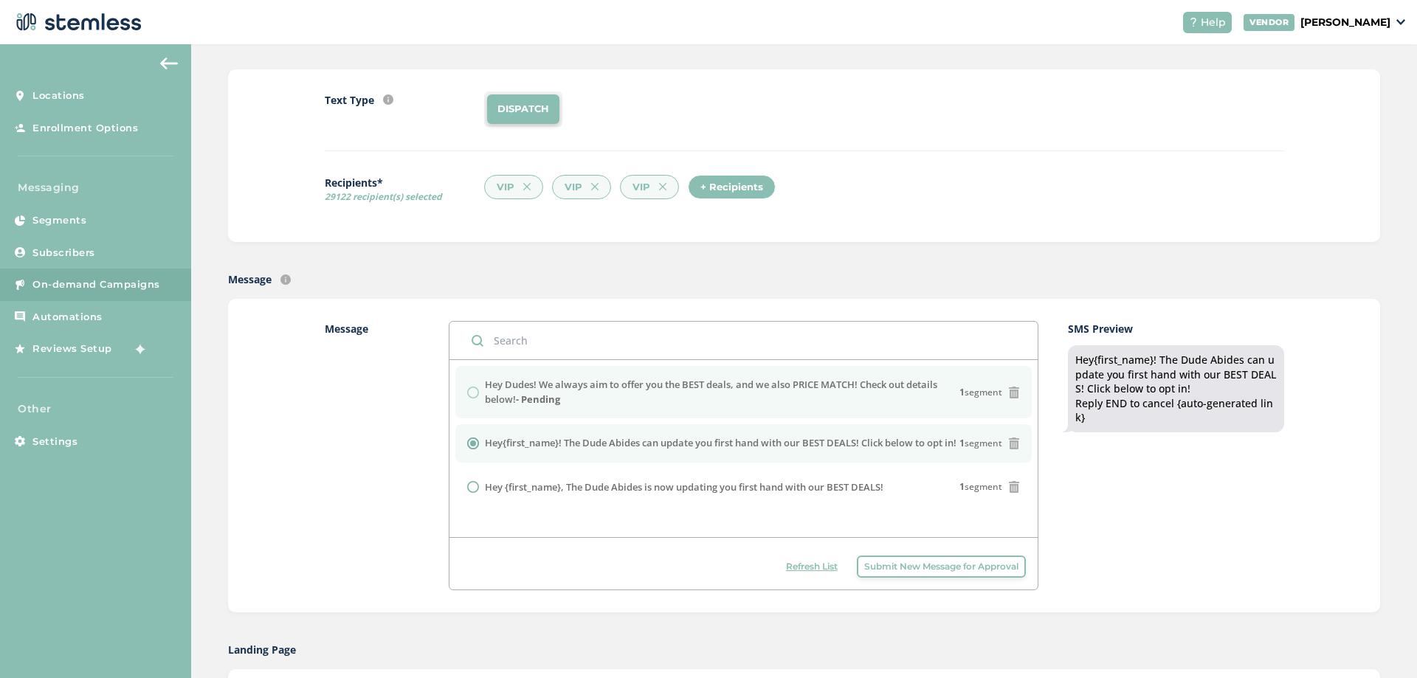
click at [473, 392] on div "Hey Dudes! We always aim to offer you the BEST deals, and we also PRICE MATCH! …" at bounding box center [743, 392] width 553 height 29
click at [748, 398] on label "Hey Dudes! We always aim to offer you the BEST deals, and we also PRICE MATCH! …" at bounding box center [722, 392] width 474 height 29
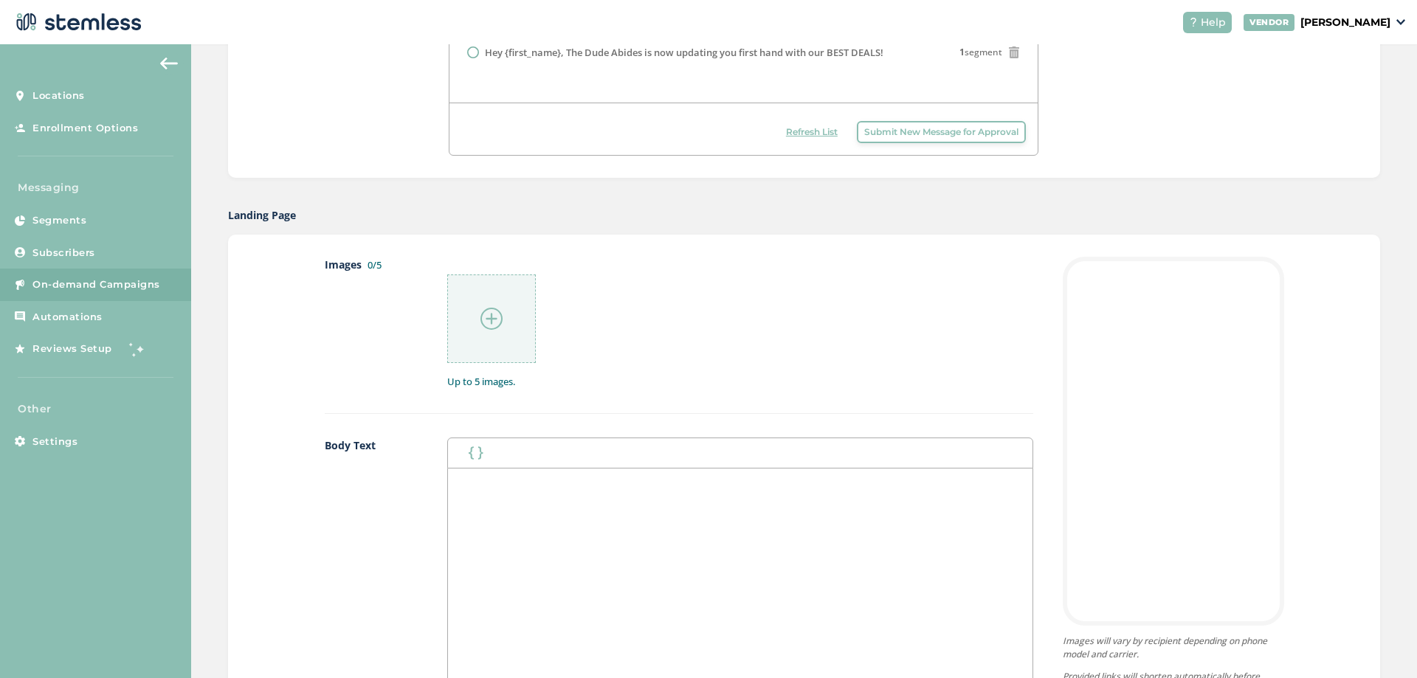
scroll to position [590, 0]
click at [460, 320] on div at bounding box center [491, 310] width 89 height 89
